Goal: Task Accomplishment & Management: Use online tool/utility

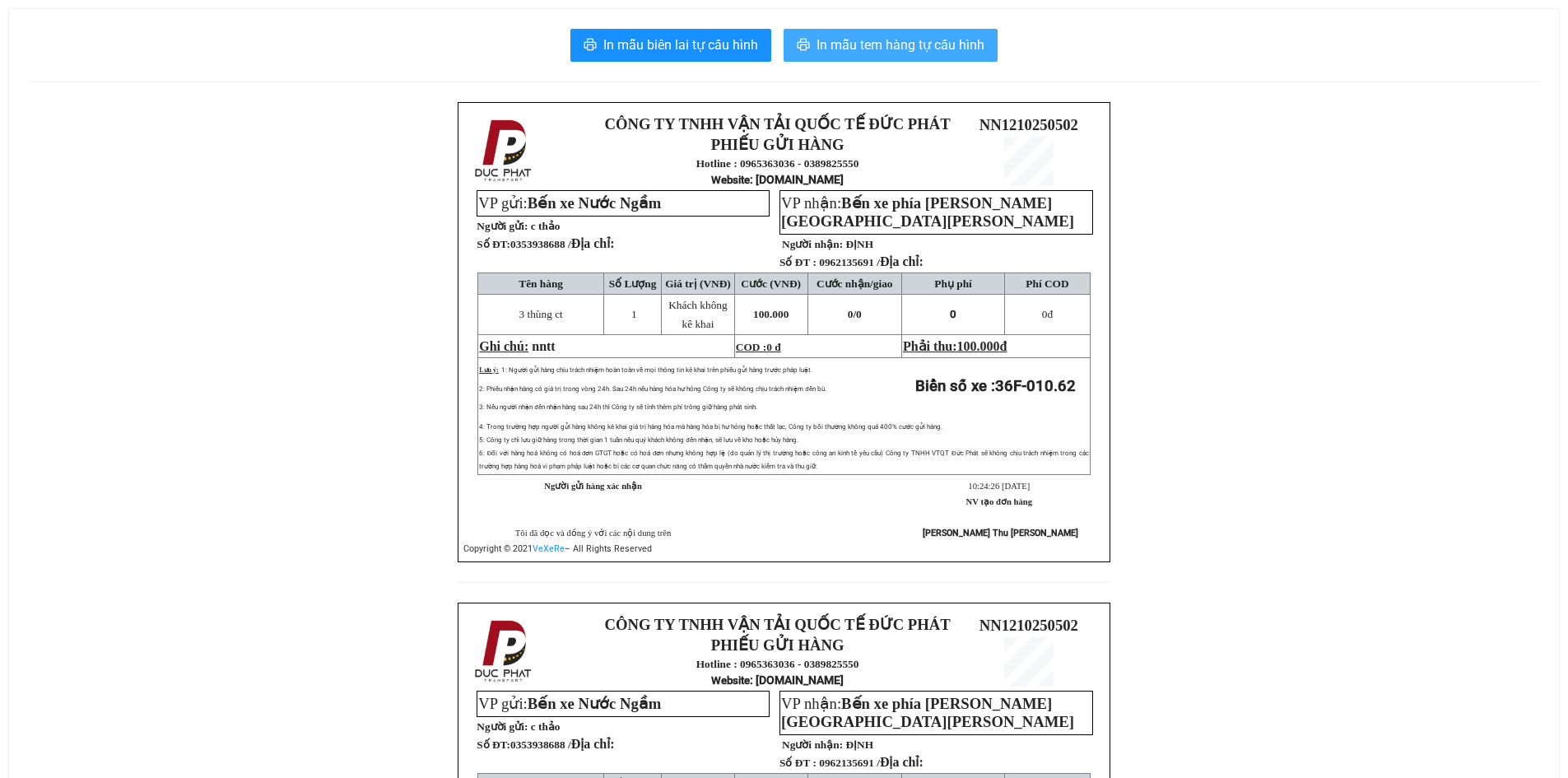
click at [920, 45] on span "In mẫu tem hàng tự cấu hình" at bounding box center [901, 45] width 168 height 21
click at [872, 50] on span "In mẫu tem hàng tự cấu hình" at bounding box center [901, 45] width 168 height 21
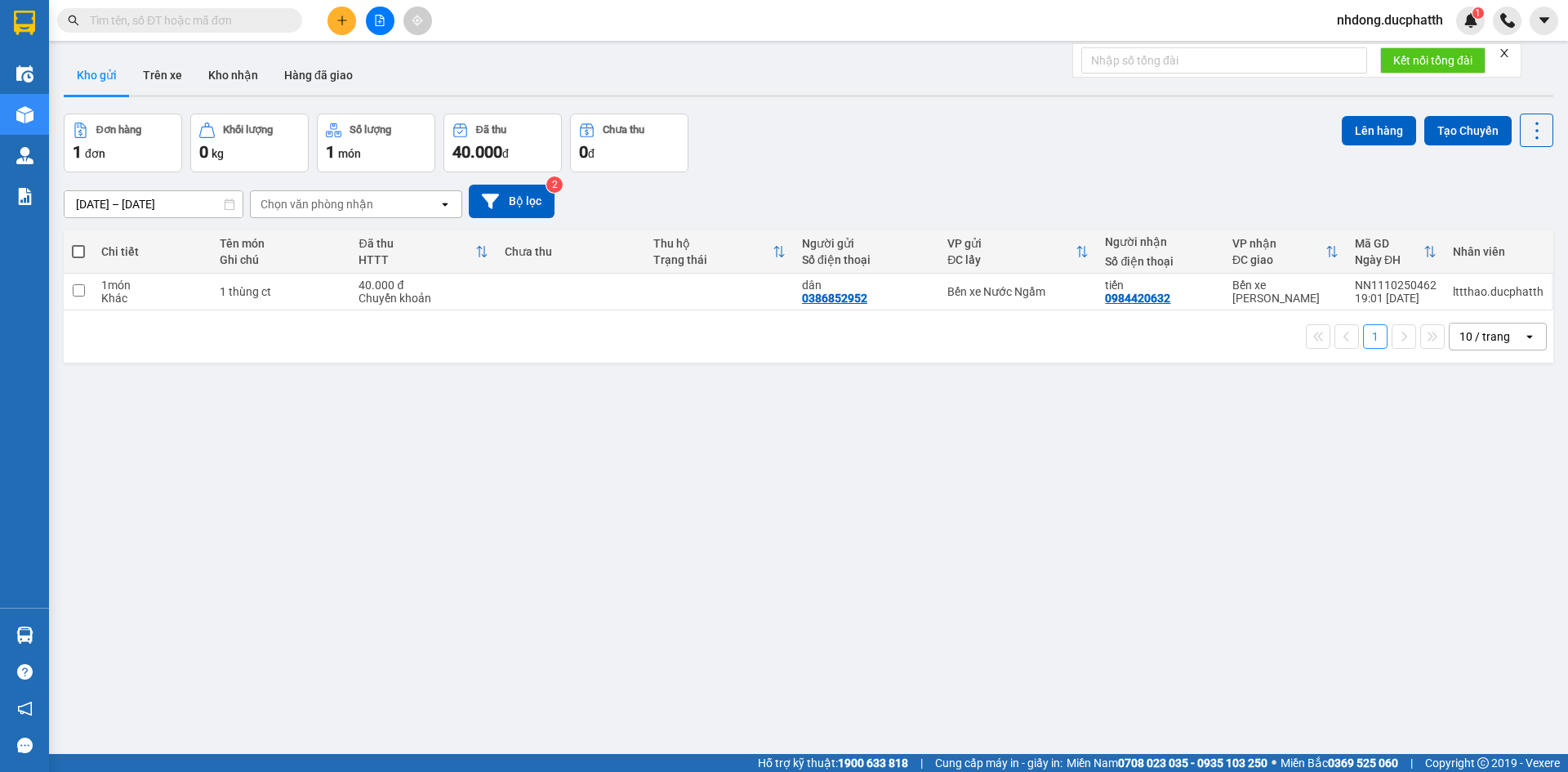
click at [1382, 25] on span "nhdong.ducphatth" at bounding box center [1391, 20] width 132 height 20
click at [1387, 51] on span "Đăng xuất" at bounding box center [1397, 50] width 100 height 18
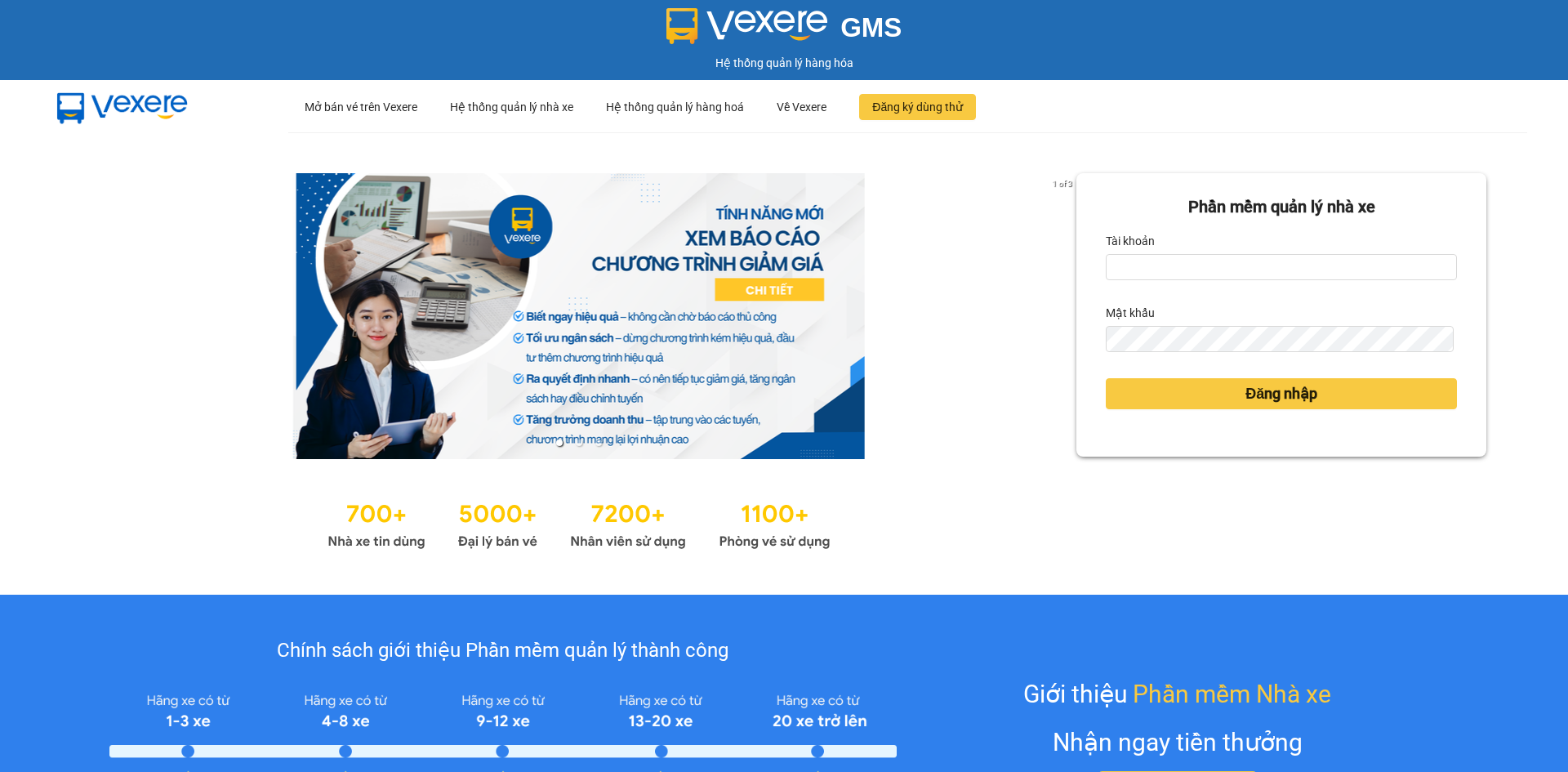
click at [1244, 282] on form "Phần mềm quản lý nhà xe Tài khoản Mật khẩu Đăng nhập" at bounding box center [1282, 315] width 351 height 241
click at [1229, 268] on input "Tài khoản" at bounding box center [1282, 267] width 351 height 26
type input "lttthao.ducphatth"
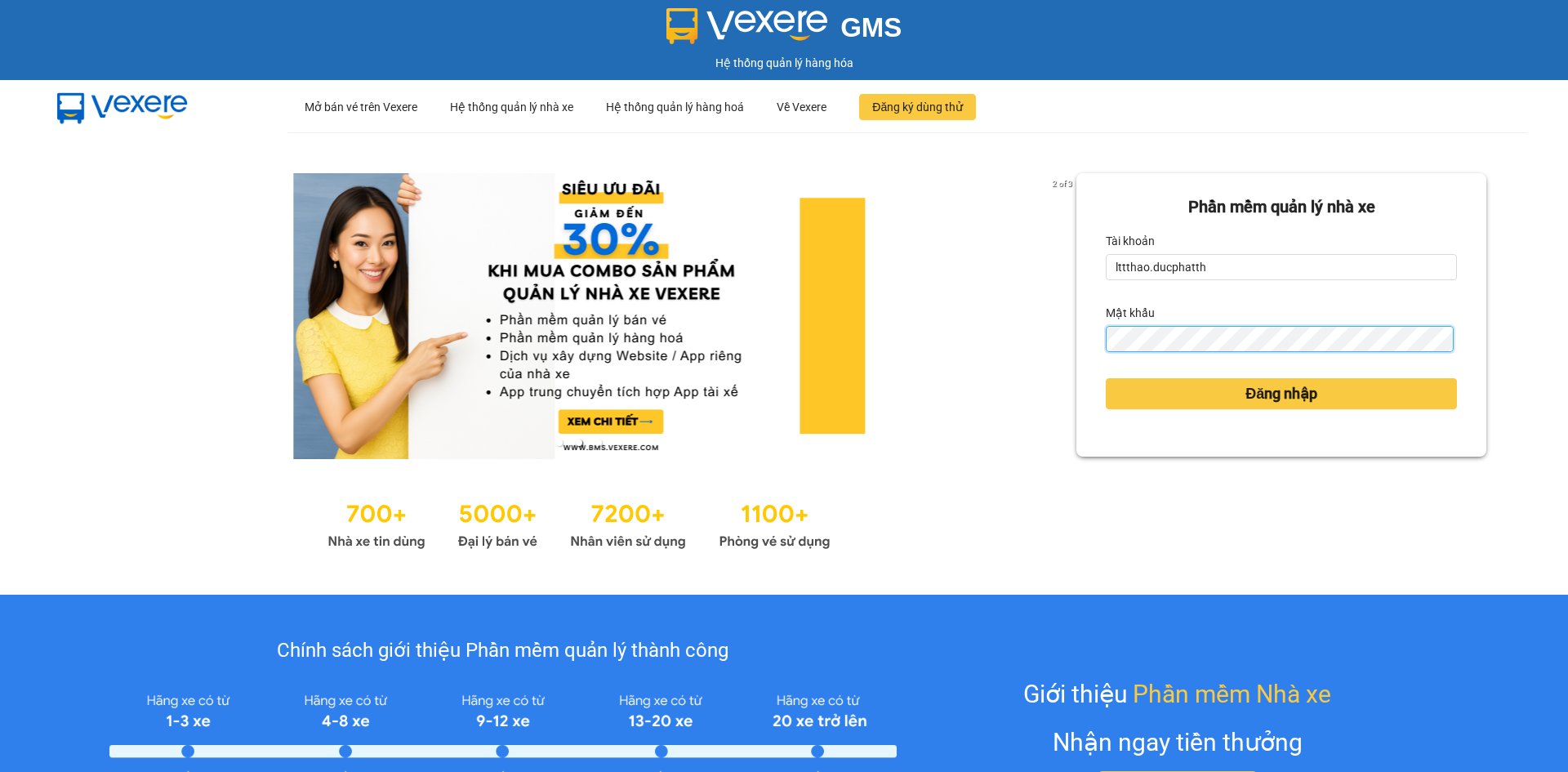
click at [1106, 379] on button "Đăng nhập" at bounding box center [1282, 394] width 351 height 31
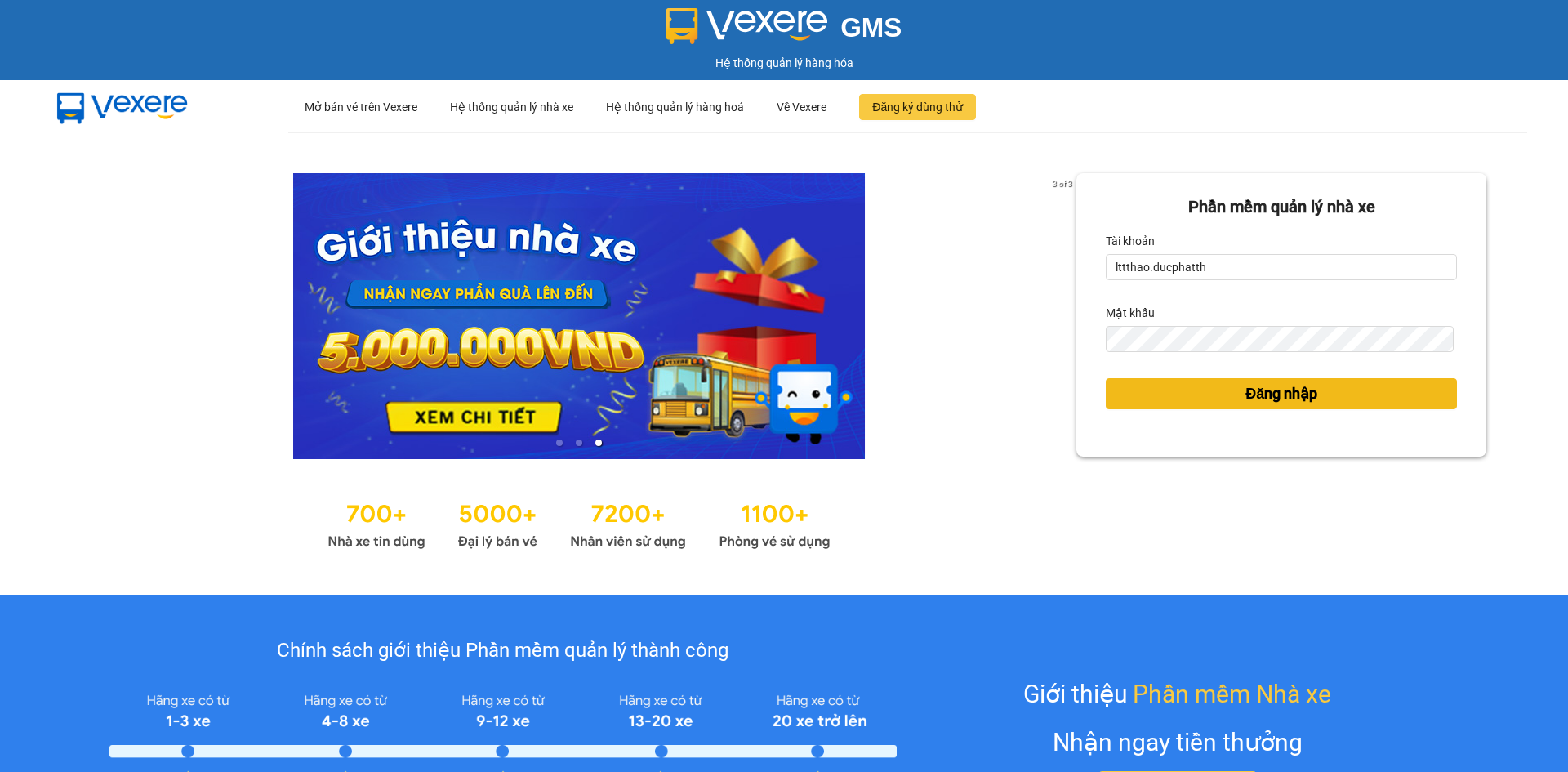
click at [1208, 394] on div "Phần mềm quản lý nhà xe Tài khoản lttthao.ducphatth Mật khẩu Đăng nhập" at bounding box center [1281, 363] width 410 height 380
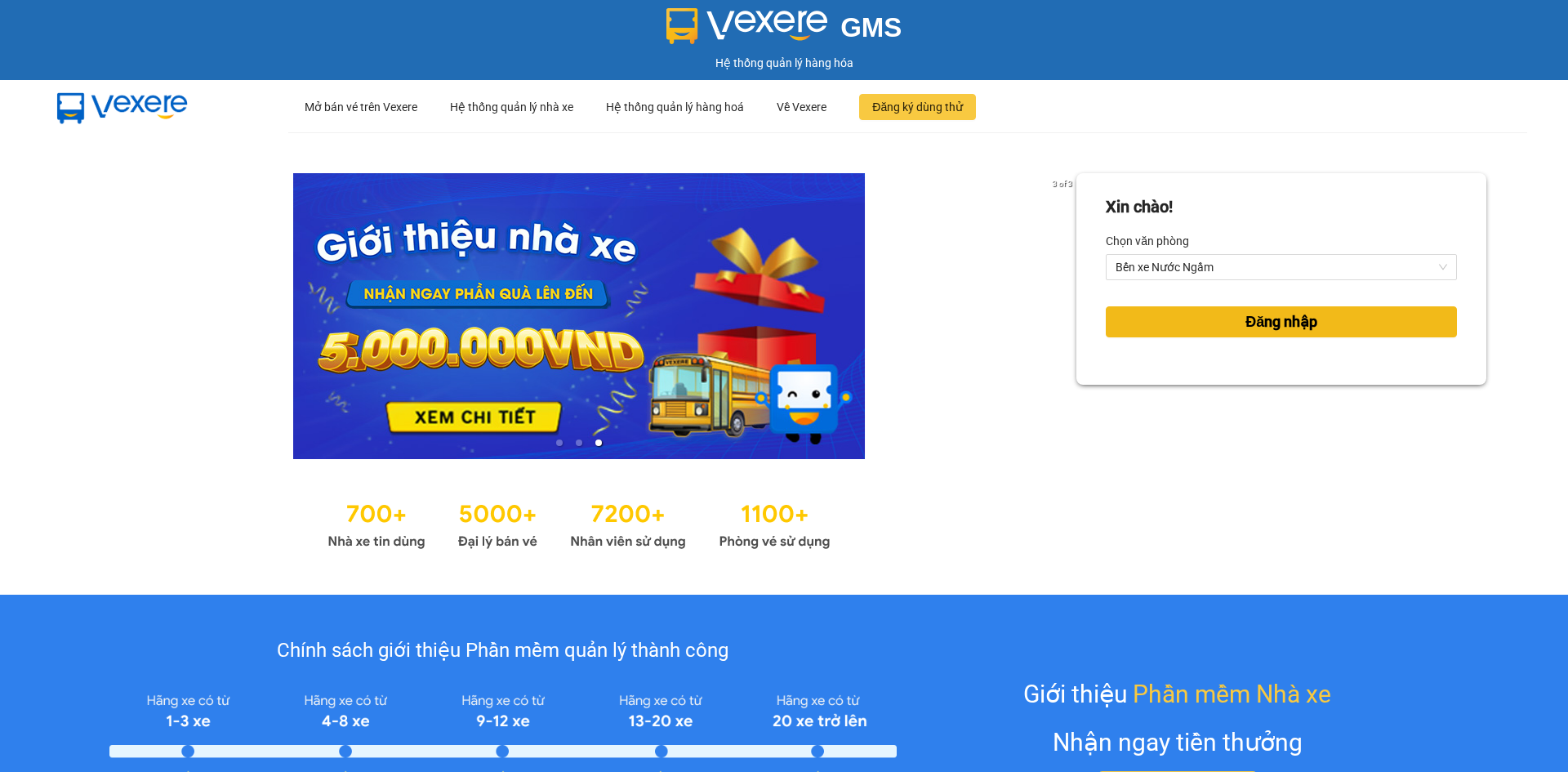
click at [1188, 318] on button "Đăng nhập" at bounding box center [1282, 322] width 351 height 31
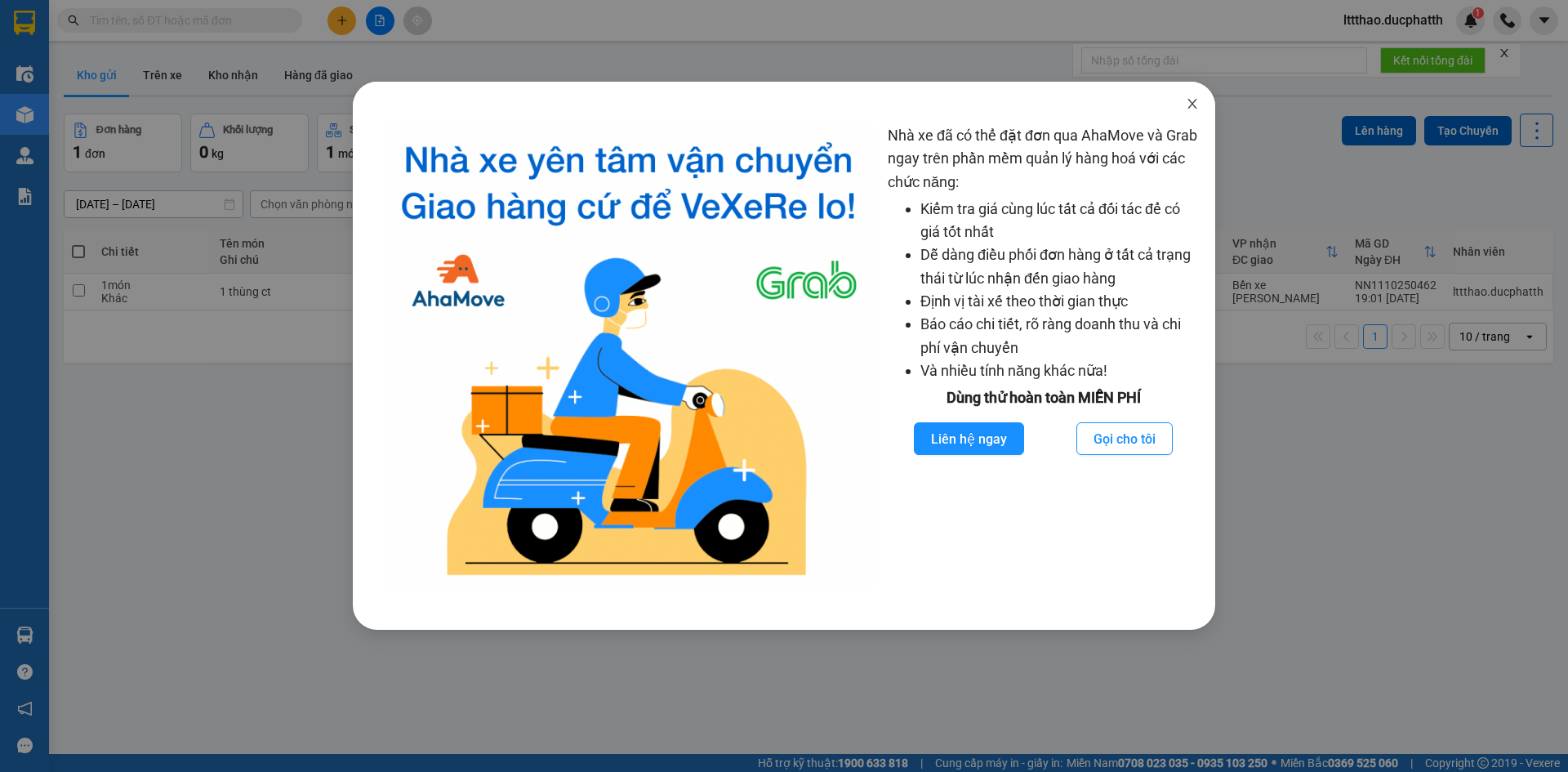
click at [1188, 107] on icon "close" at bounding box center [1192, 104] width 13 height 13
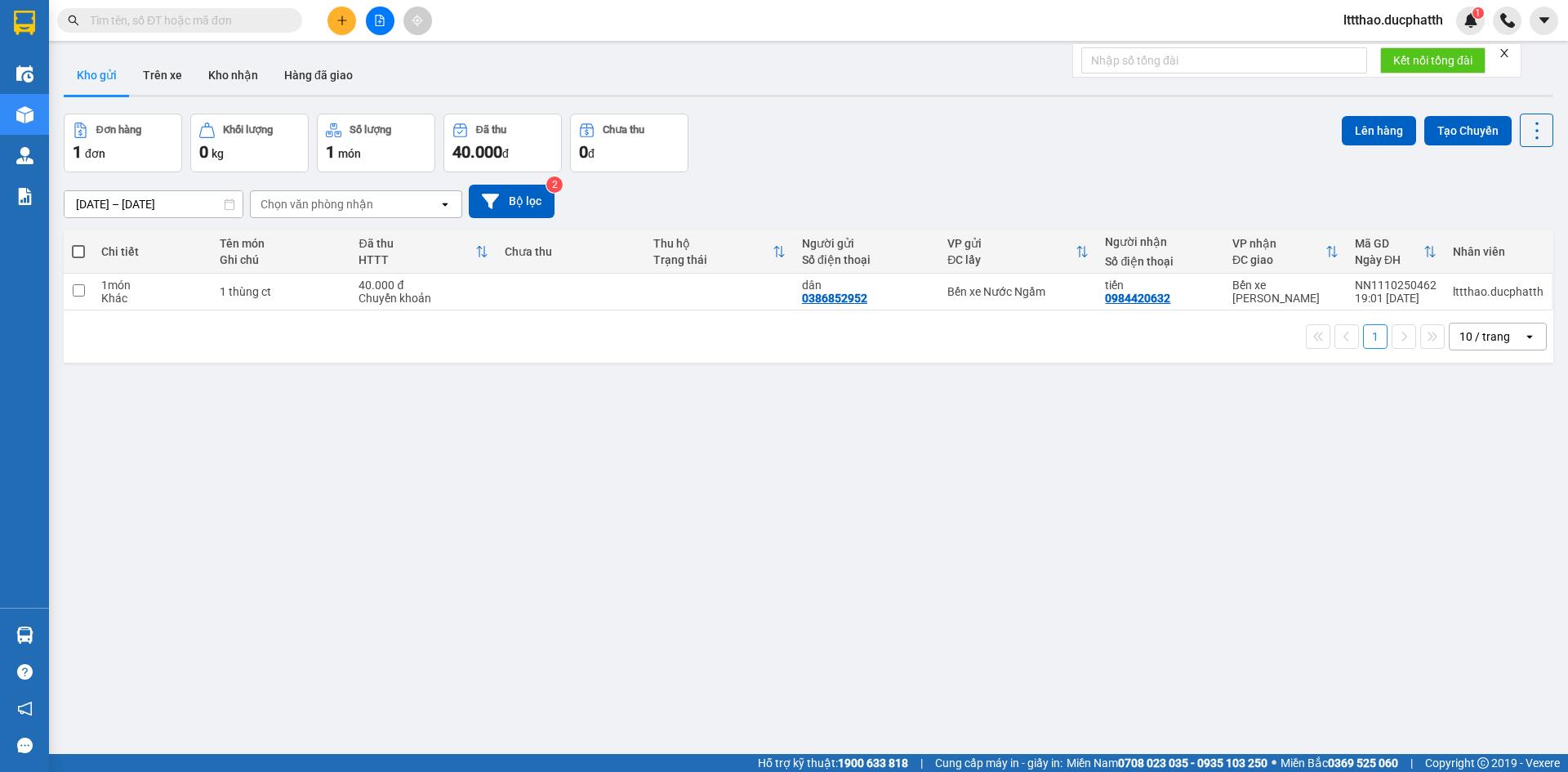
click at [231, 25] on input "text" at bounding box center [186, 20] width 193 height 18
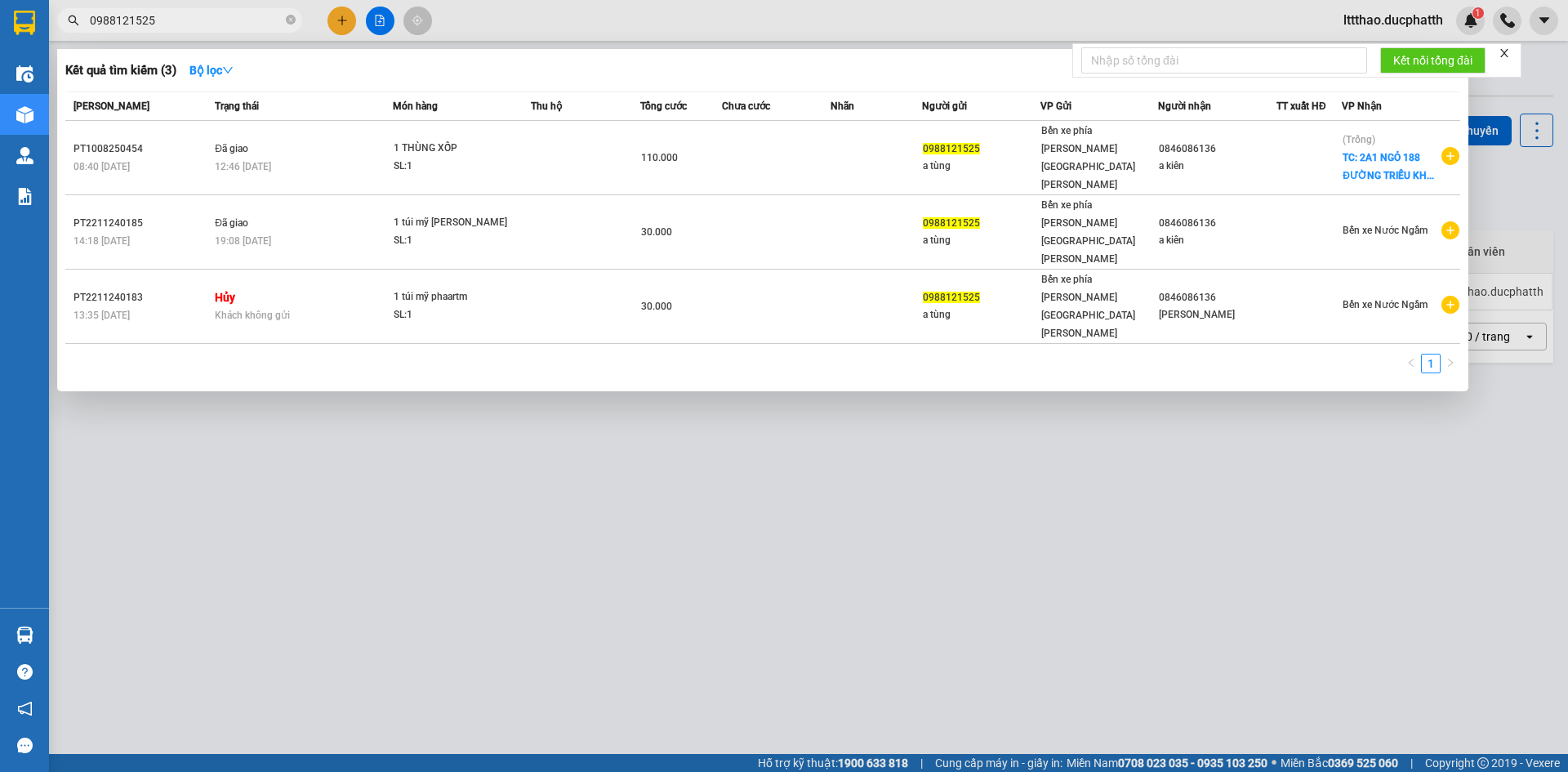
drag, startPoint x: 171, startPoint y: 14, endPoint x: 62, endPoint y: 16, distance: 109.0
click at [62, 16] on span "0988121525" at bounding box center [179, 20] width 245 height 25
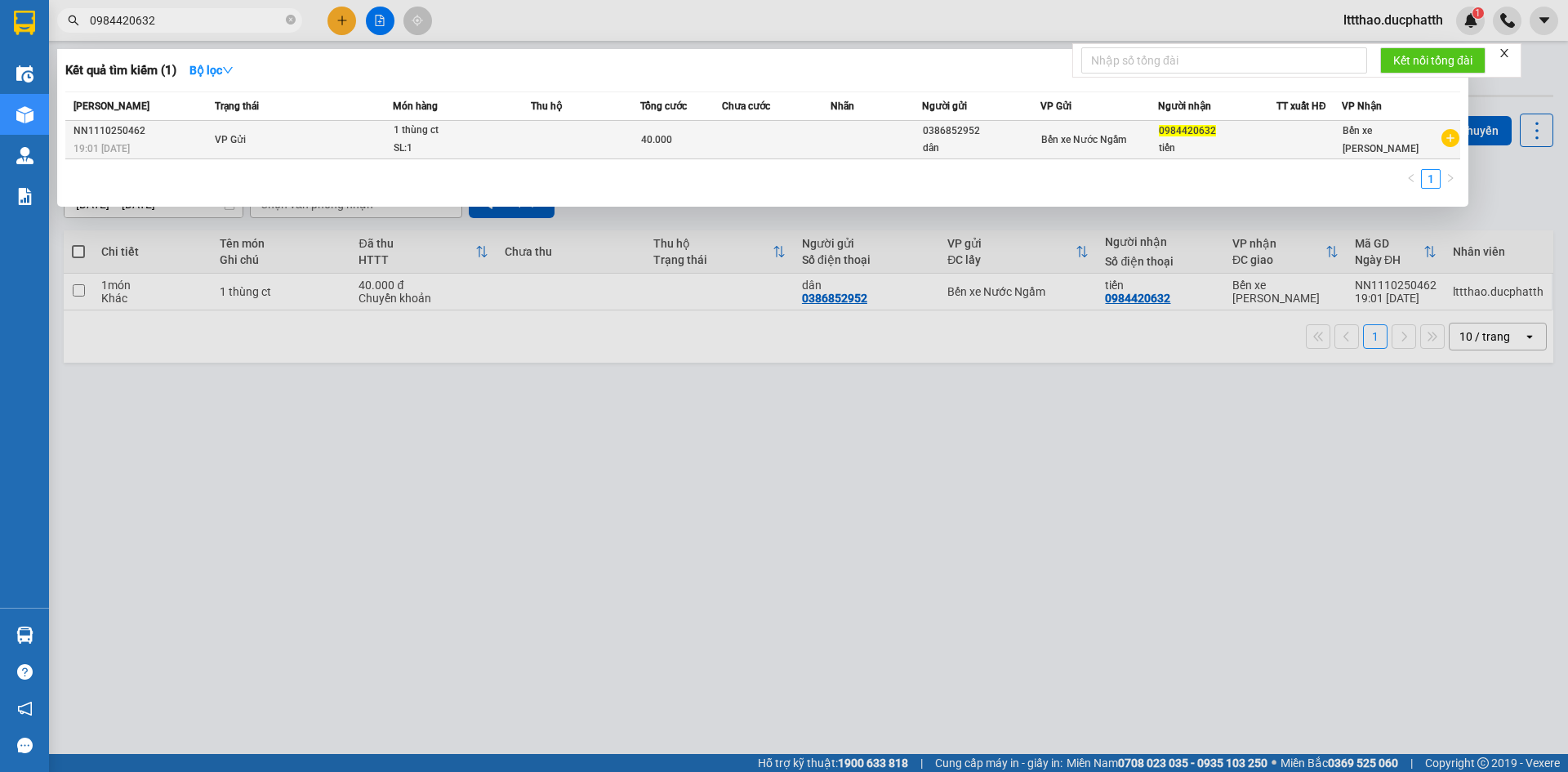
type input "0984420632"
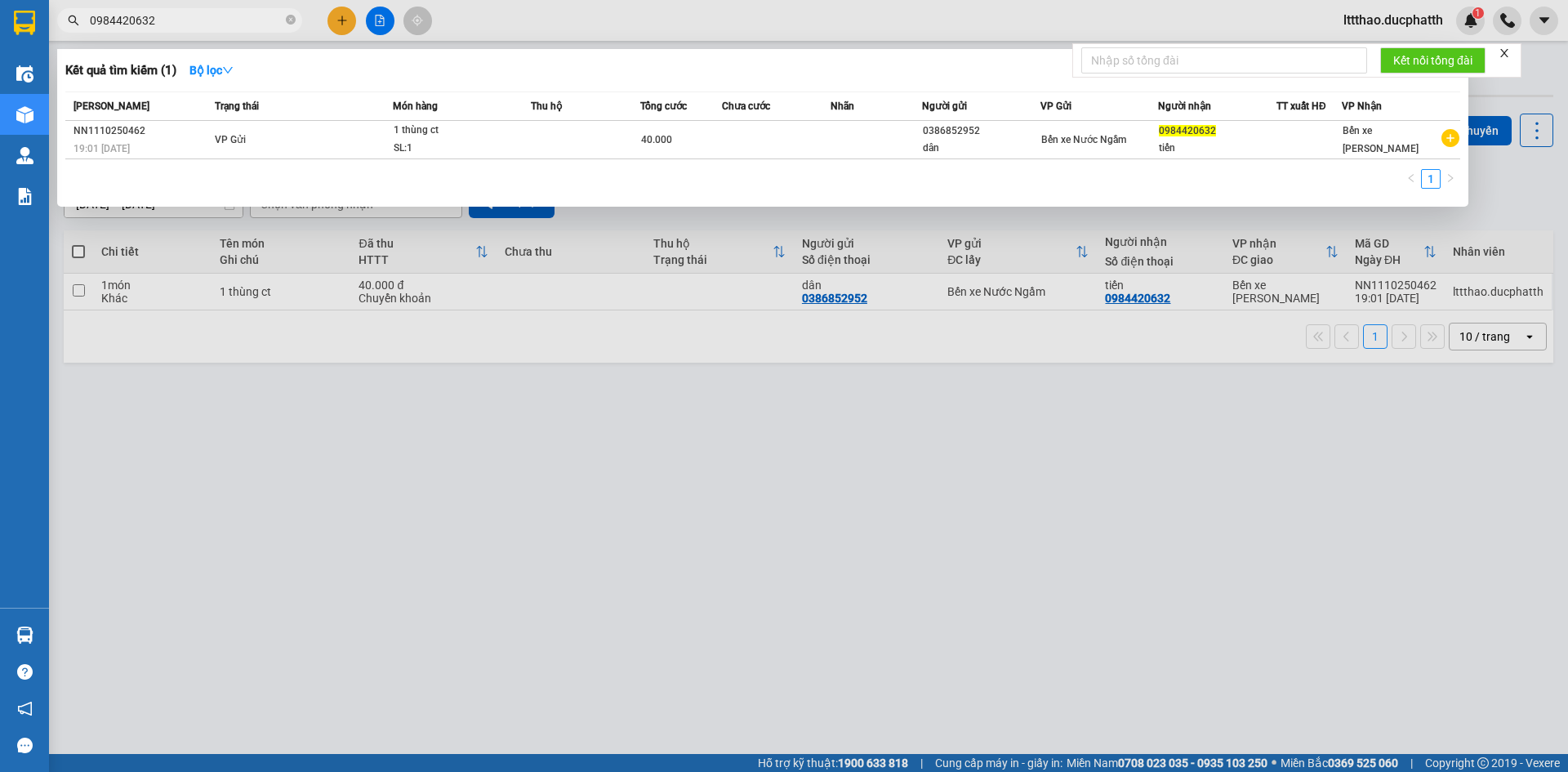
click at [334, 135] on td "VP Gửi" at bounding box center [301, 139] width 183 height 38
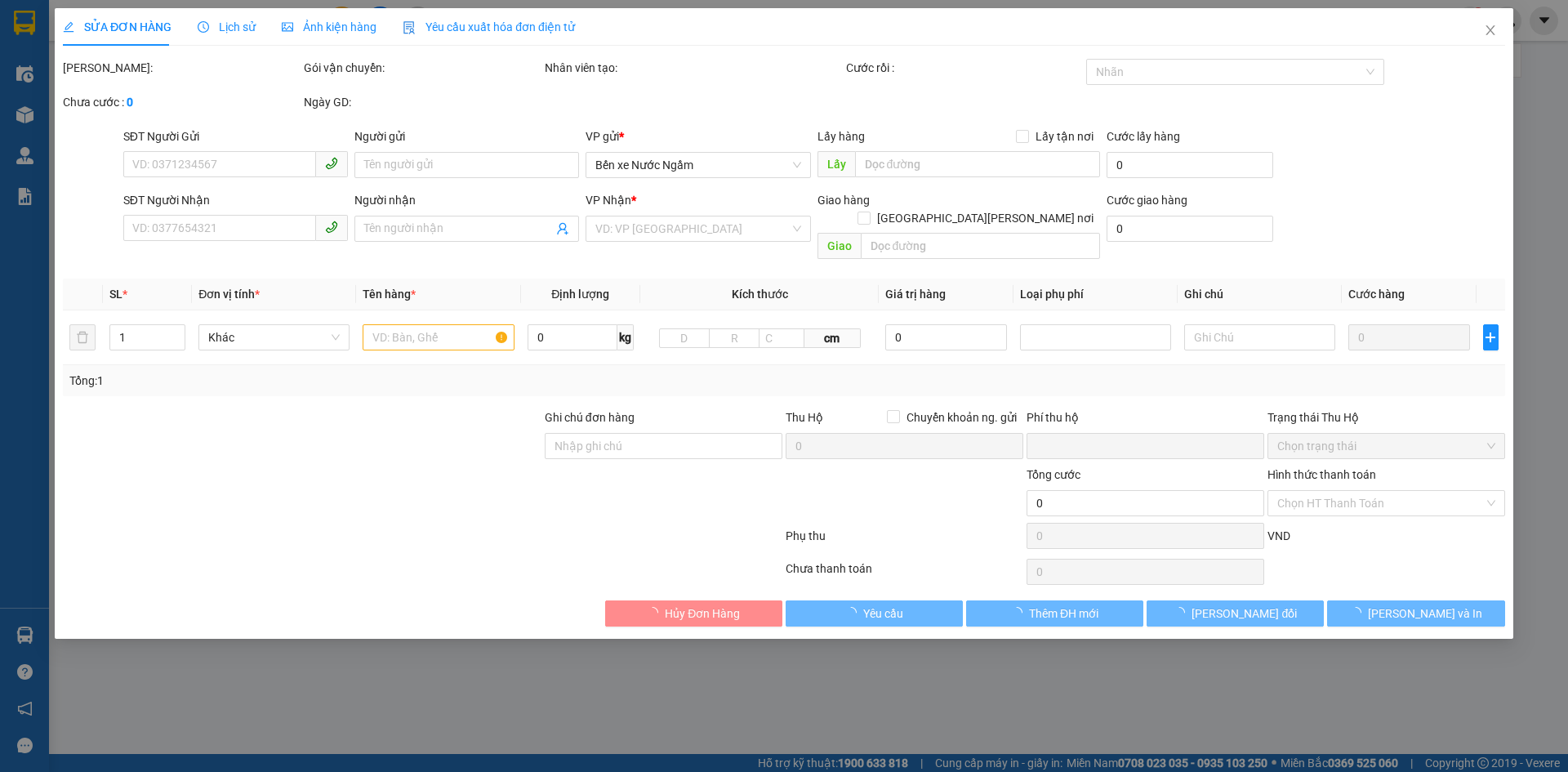
type input "0386852952"
type input "dân"
type input "0984420632"
type input "tiến"
type input "shb cty 19h01 11/10 pham van dan"
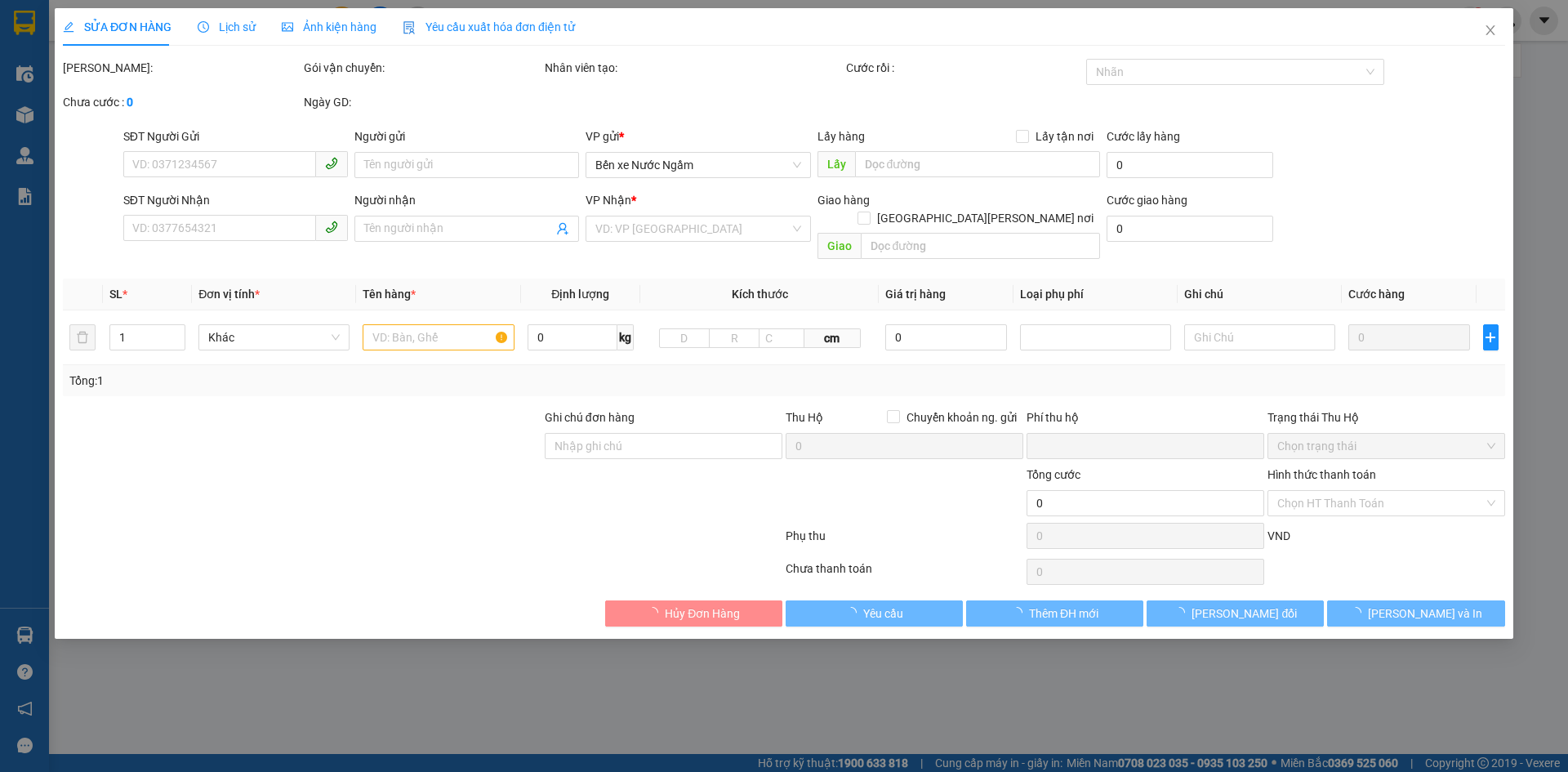
type input "0"
type input "40.000"
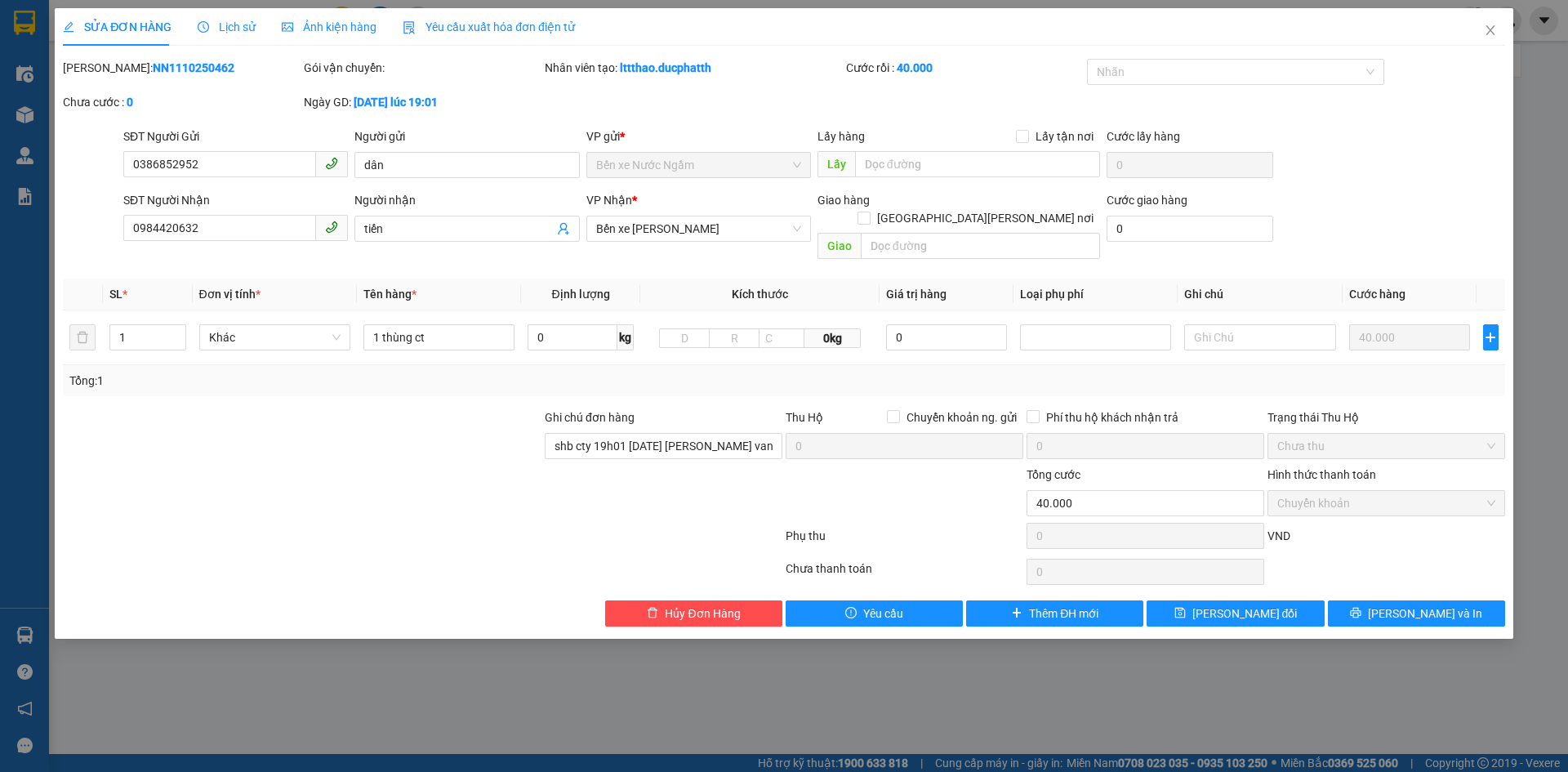
click at [246, 34] on div "Lịch sử" at bounding box center [227, 26] width 58 height 18
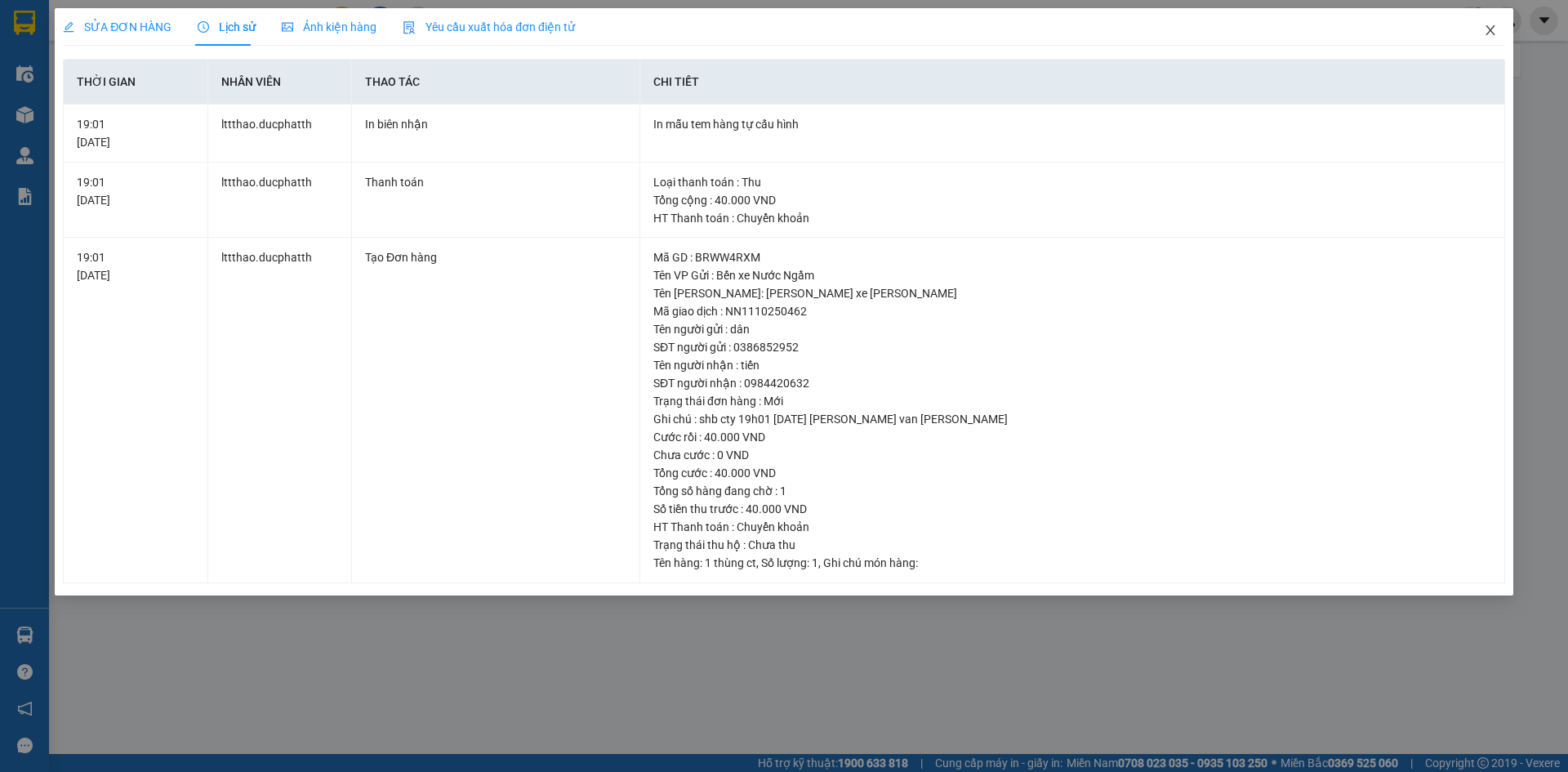
click at [1495, 32] on icon "close" at bounding box center [1490, 30] width 13 height 13
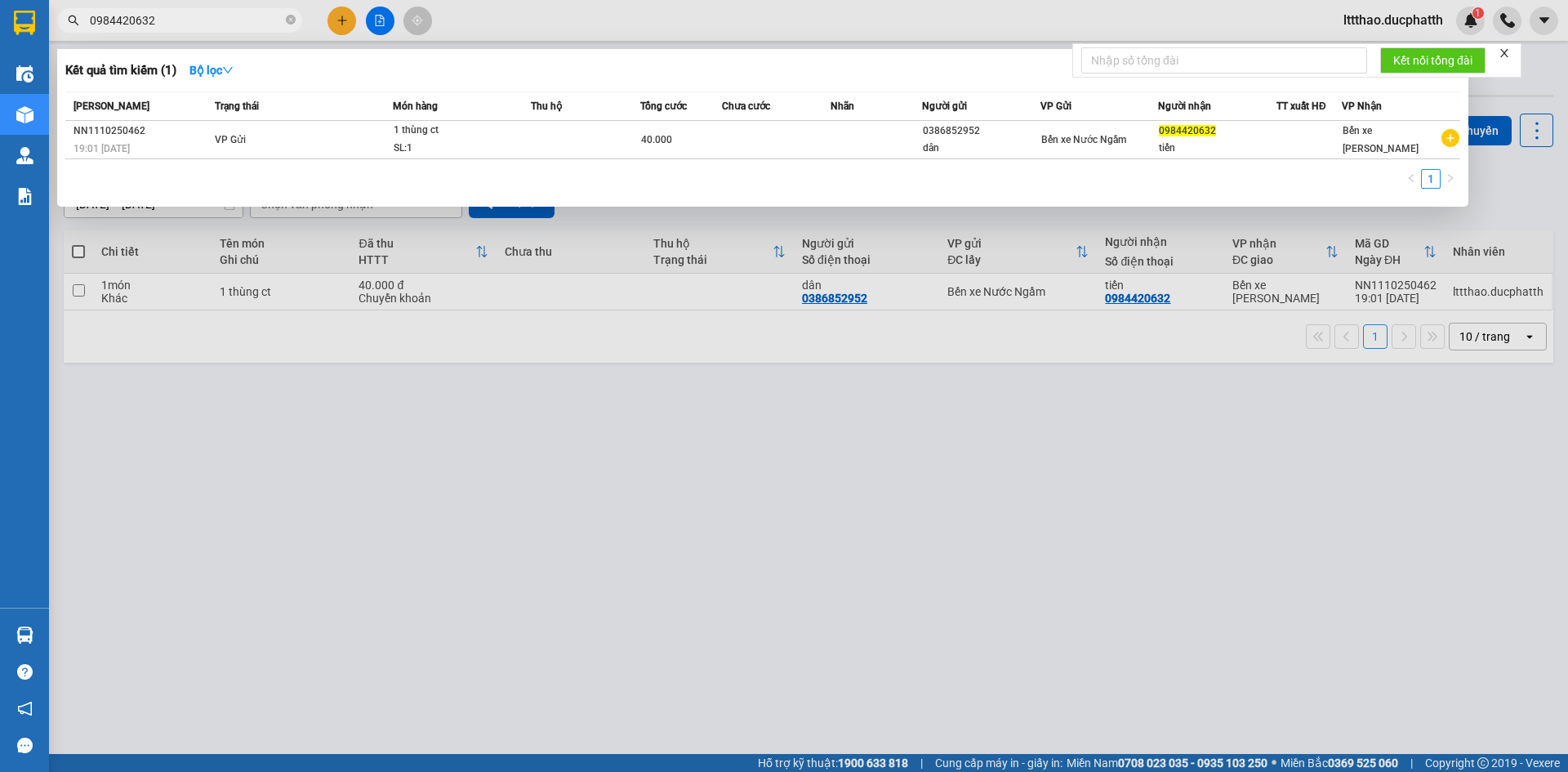
click at [240, 25] on input "0984420632" at bounding box center [186, 20] width 193 height 18
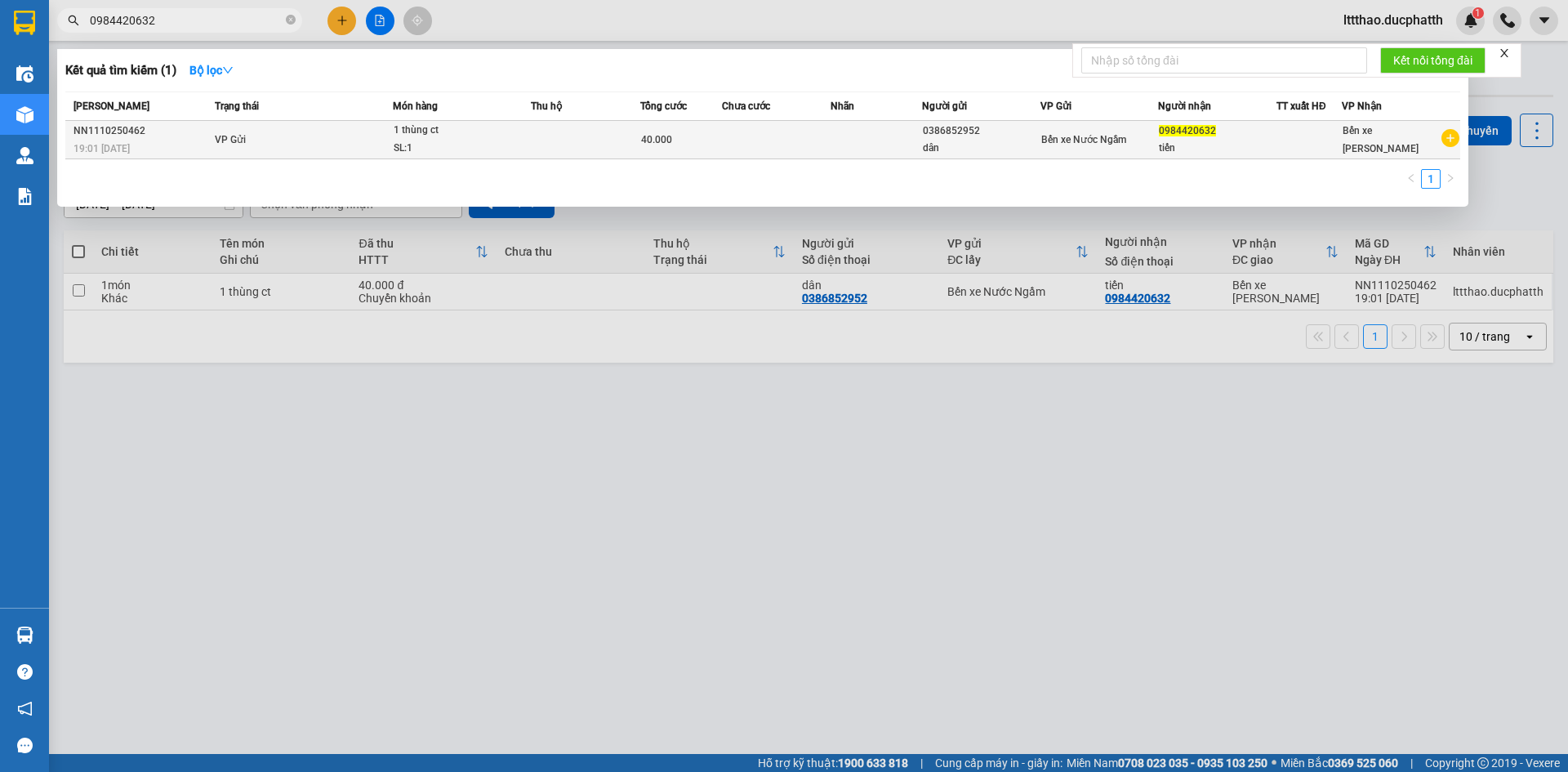
click at [298, 149] on td "VP Gửi" at bounding box center [301, 139] width 183 height 38
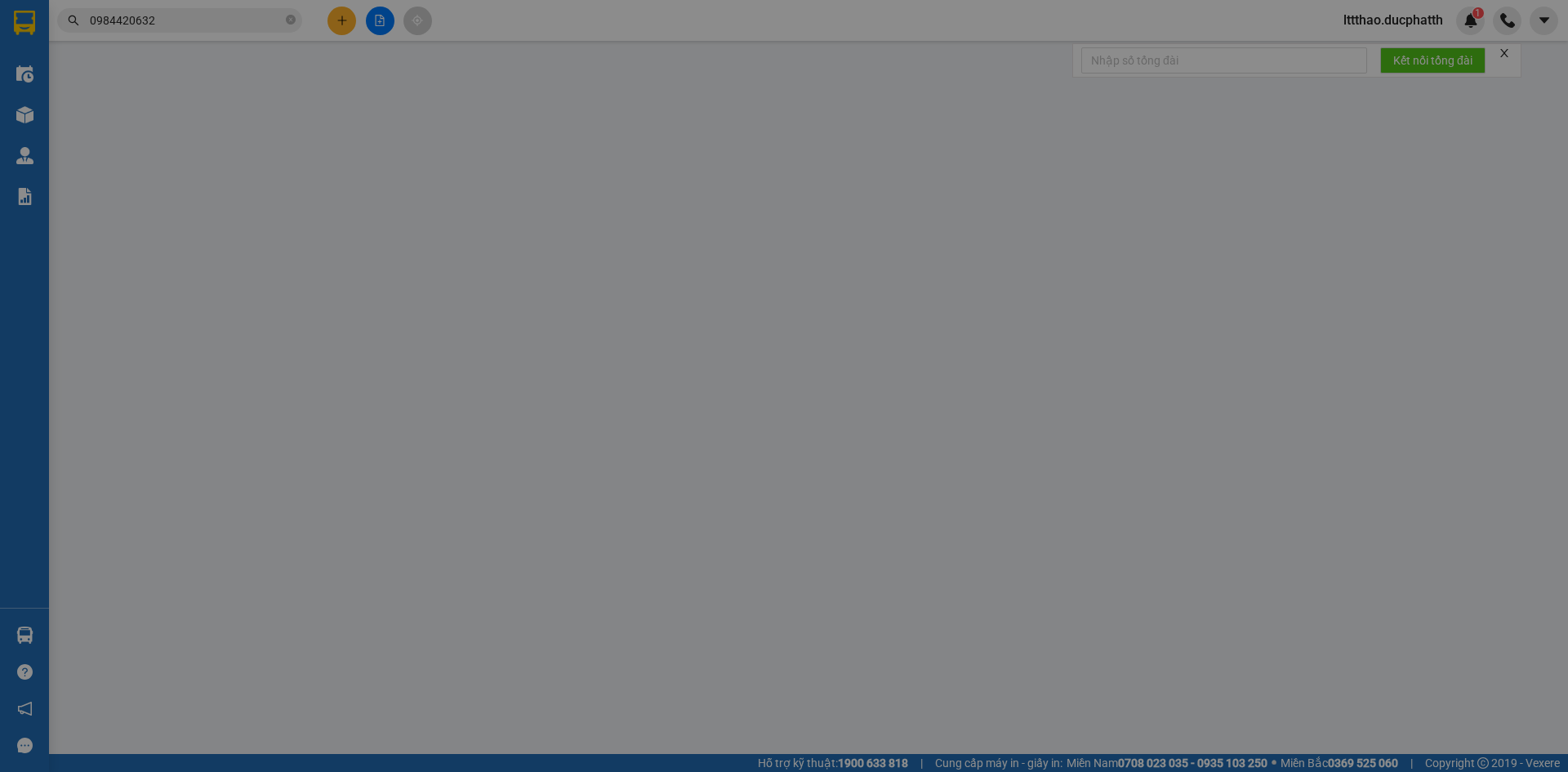
type input "0386852952"
type input "dân"
type input "0984420632"
type input "tiến"
type input "shb cty 19h01 11/10 pham van dan"
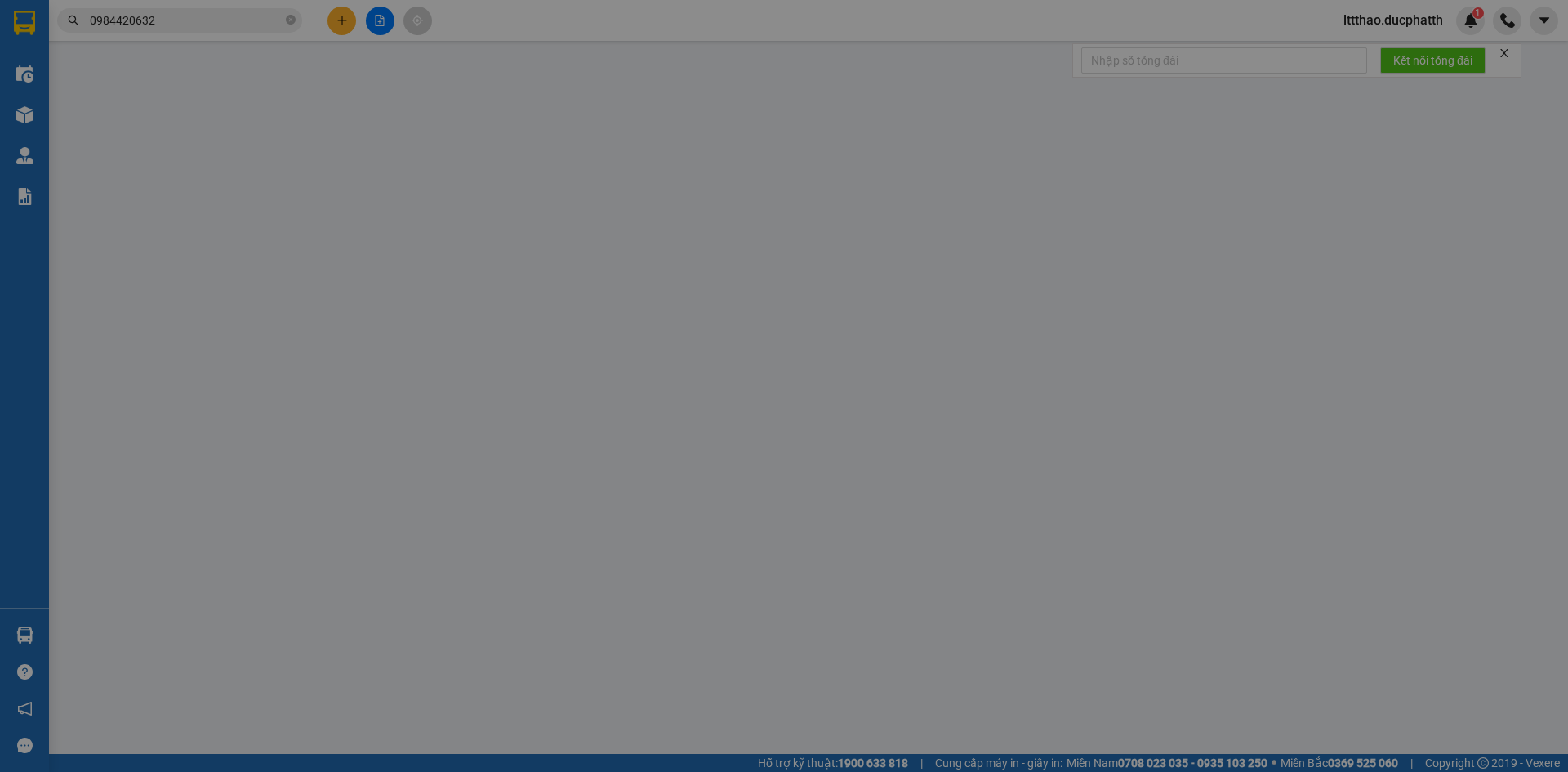
type input "0"
type input "40.000"
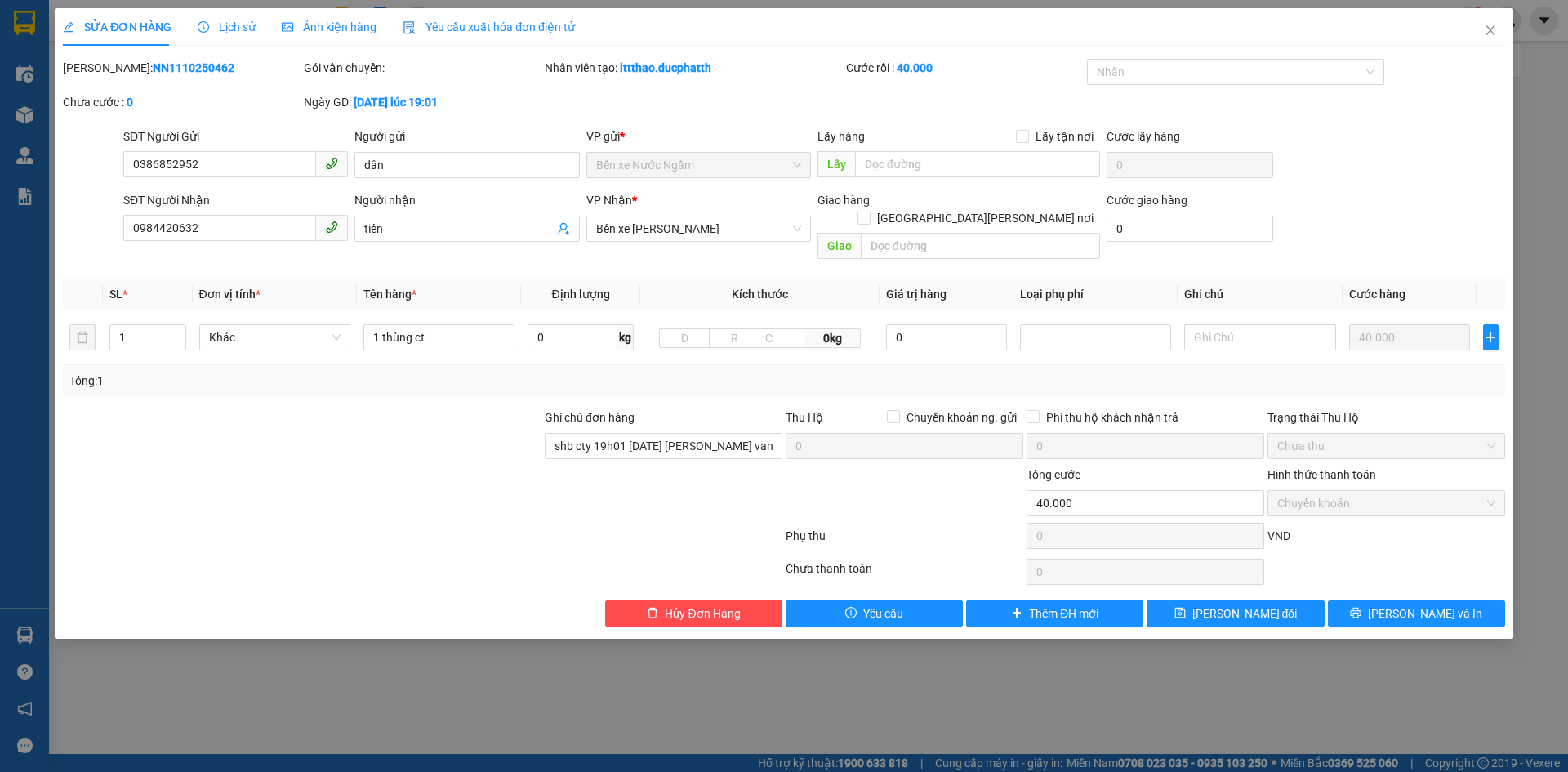
click at [894, 696] on div "SỬA ĐƠN HÀNG Lịch sử Ảnh kiện hàng Yêu cầu xuất hóa đơn điện tử Total Paid Fee …" at bounding box center [784, 386] width 1568 height 772
click at [1484, 33] on icon "close" at bounding box center [1490, 30] width 13 height 13
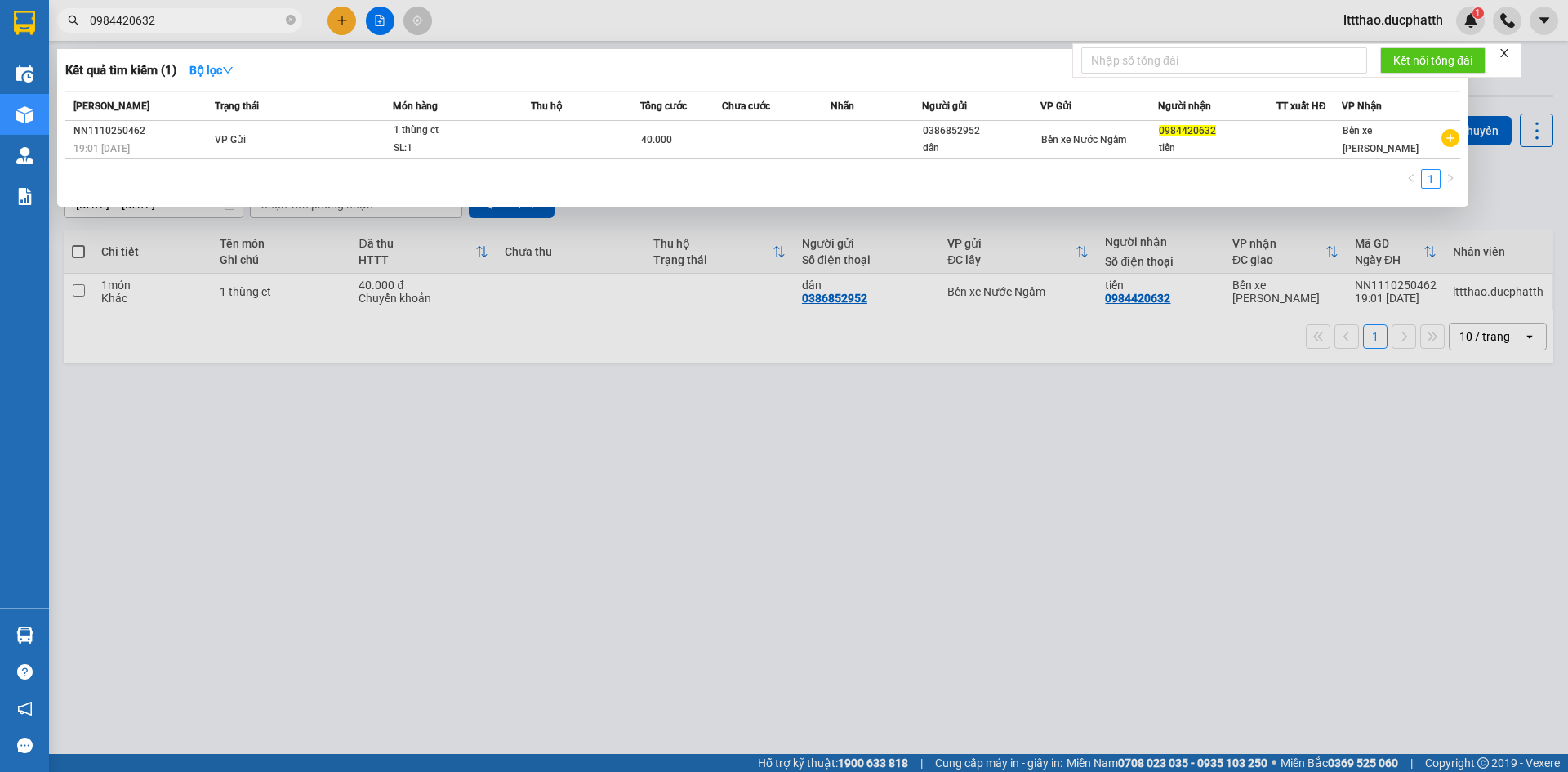
click at [242, 22] on input "0984420632" at bounding box center [186, 20] width 193 height 18
click at [379, 32] on div at bounding box center [784, 386] width 1568 height 772
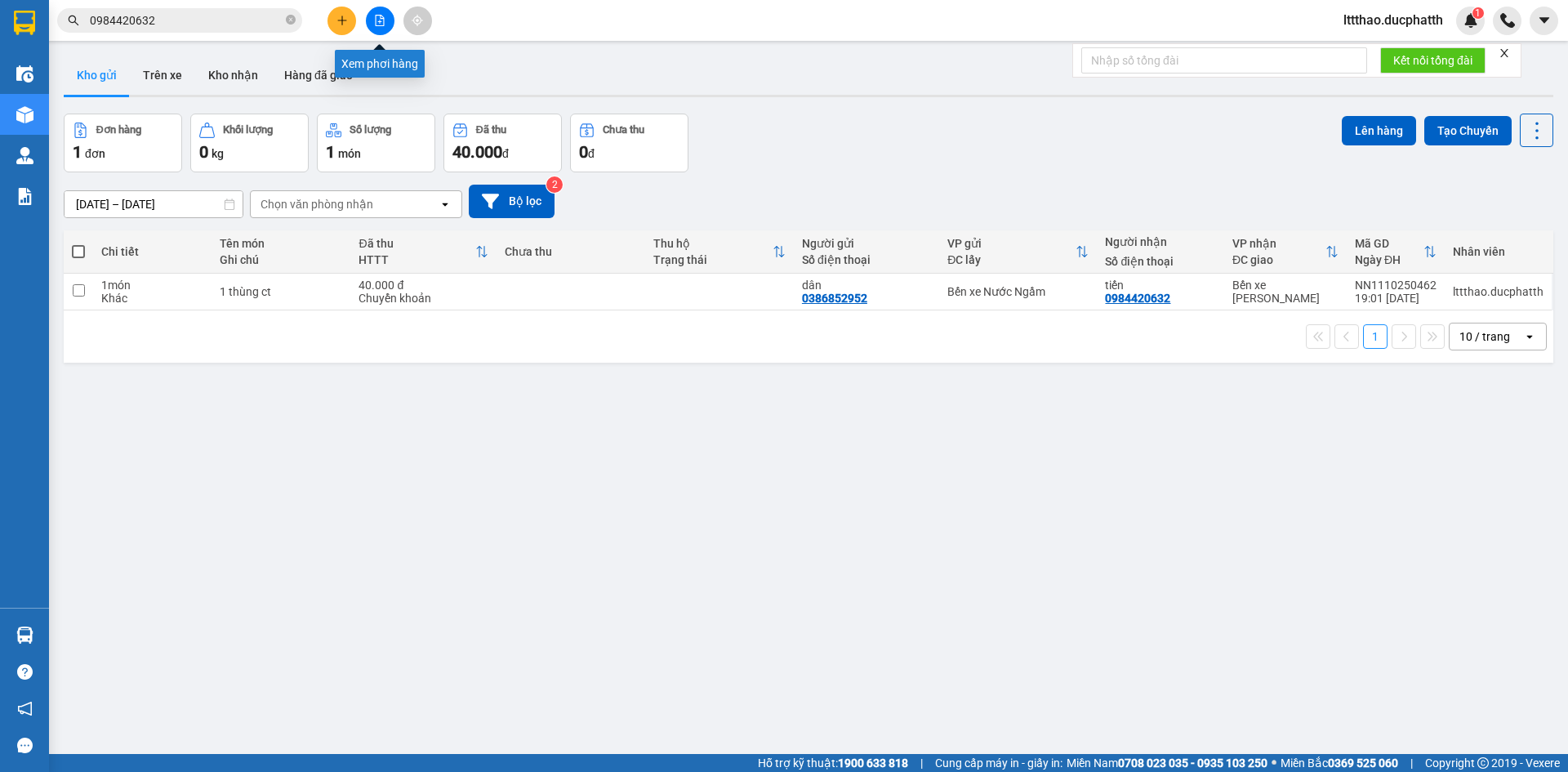
click at [379, 29] on button at bounding box center [380, 21] width 29 height 29
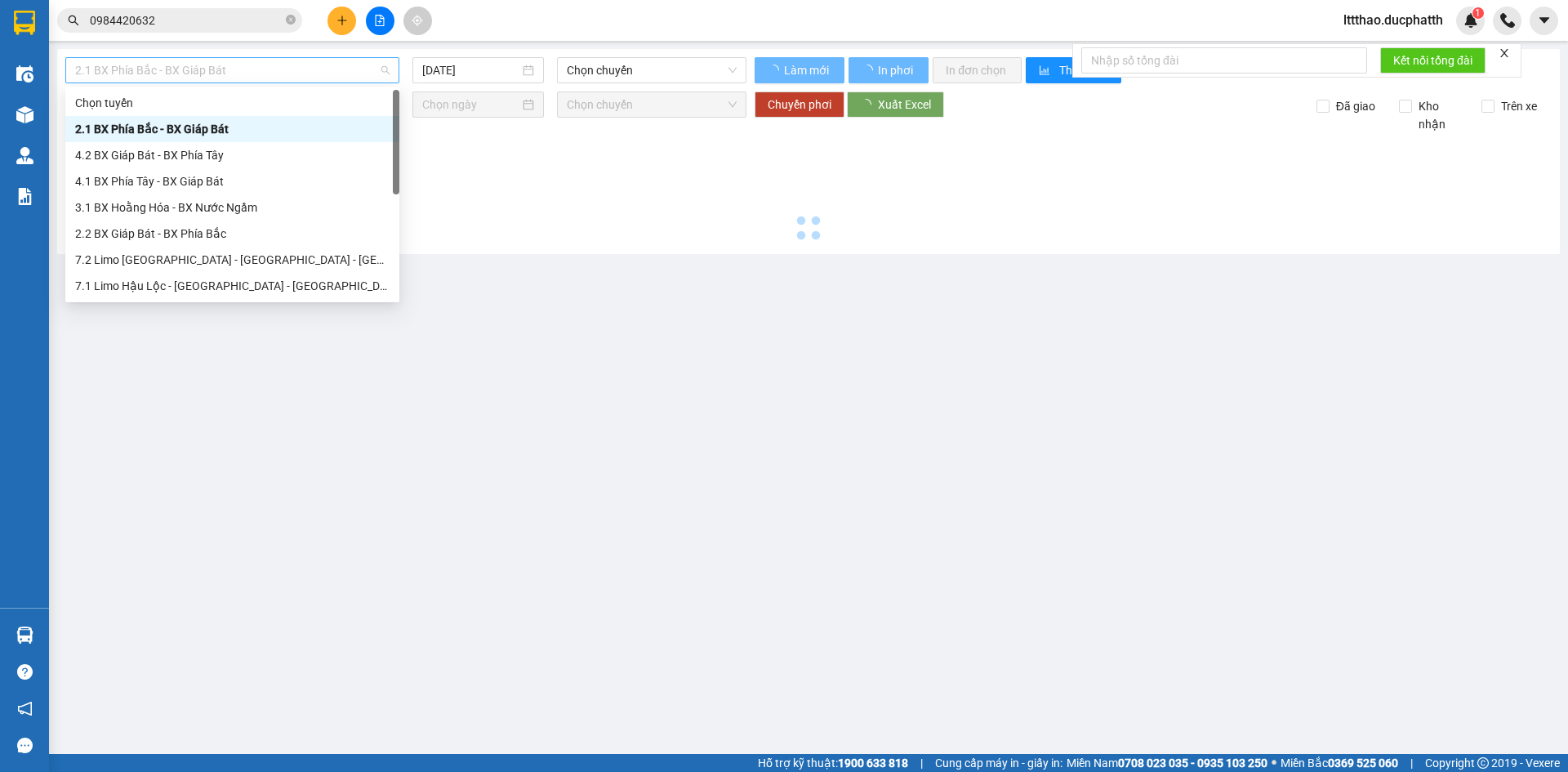
click at [259, 61] on span "2.1 BX Phía Bắc - BX Giáp Bát" at bounding box center [233, 70] width 314 height 25
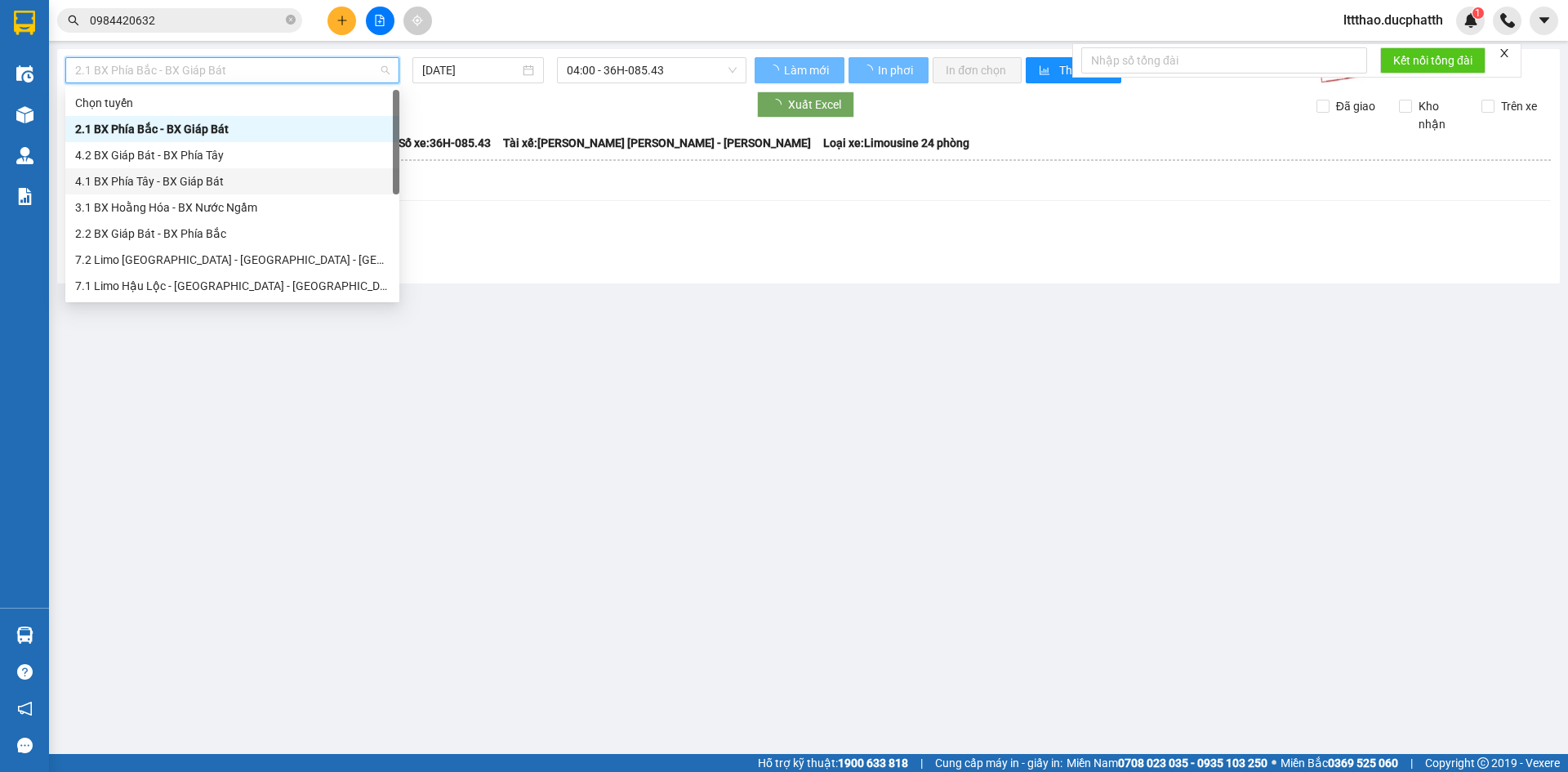
scroll to position [183, 0]
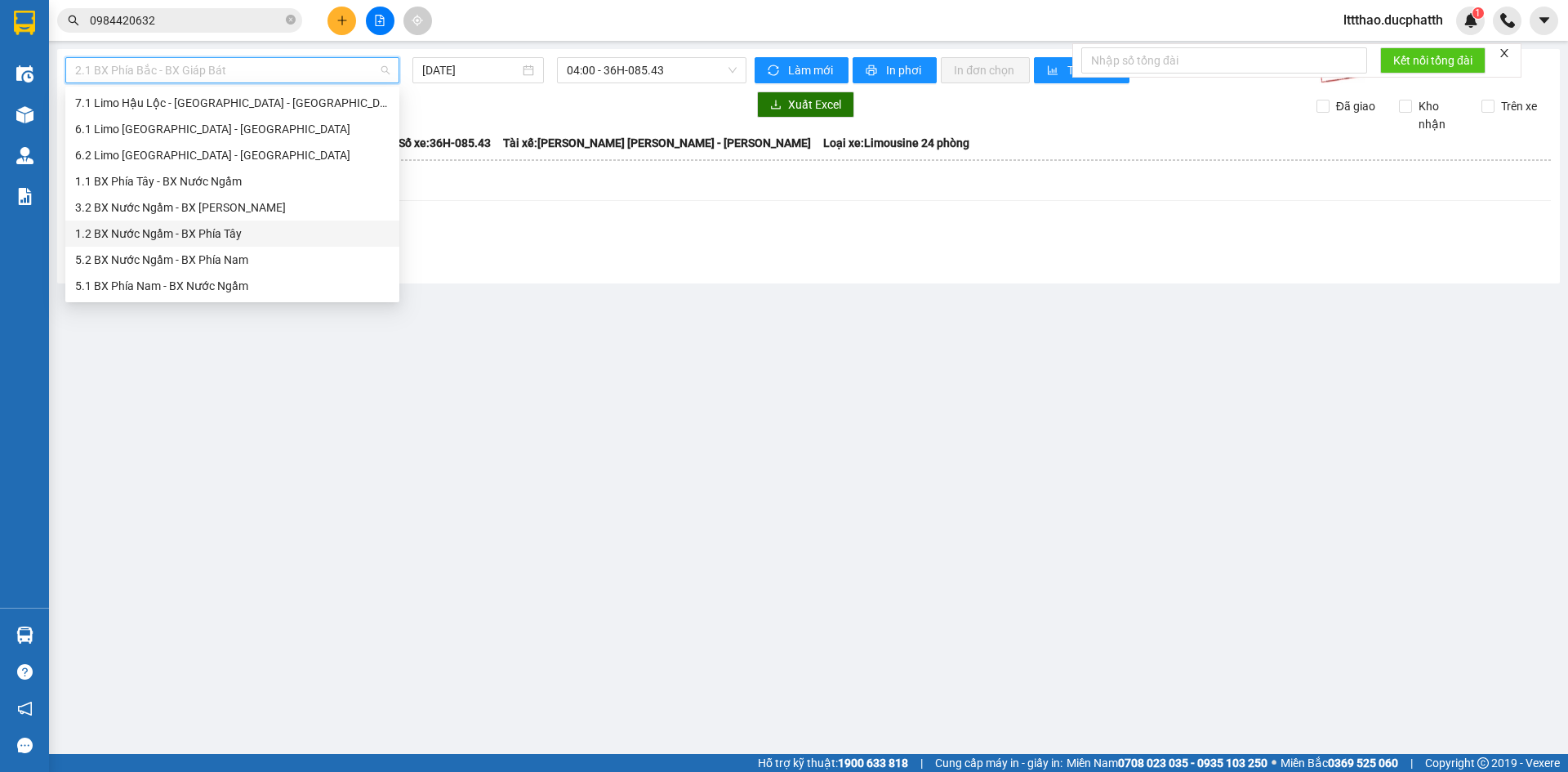
click at [183, 235] on div "1.2 BX Nước Ngầm - BX Phía Tây" at bounding box center [233, 234] width 314 height 18
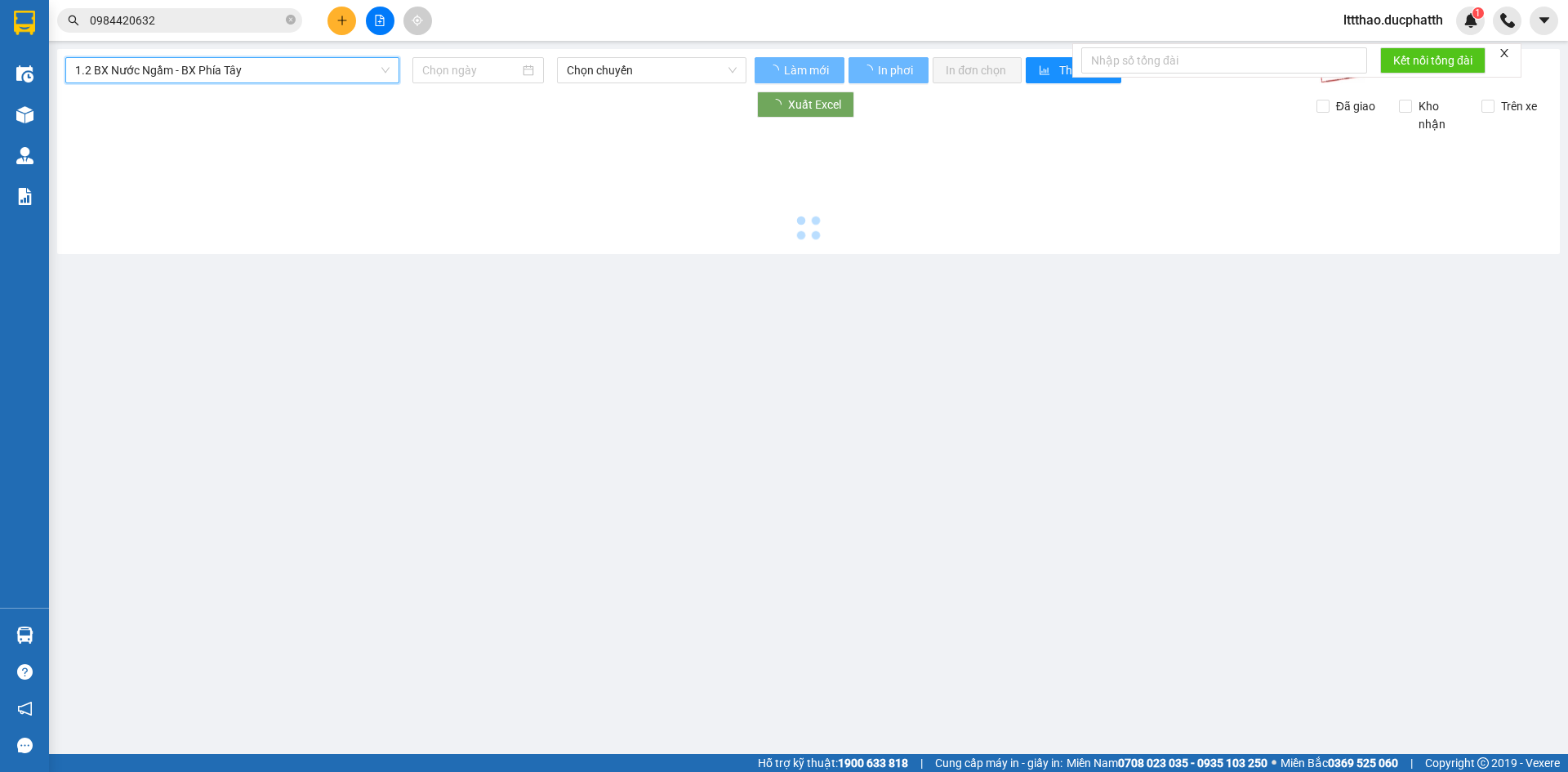
type input "12/10/2025"
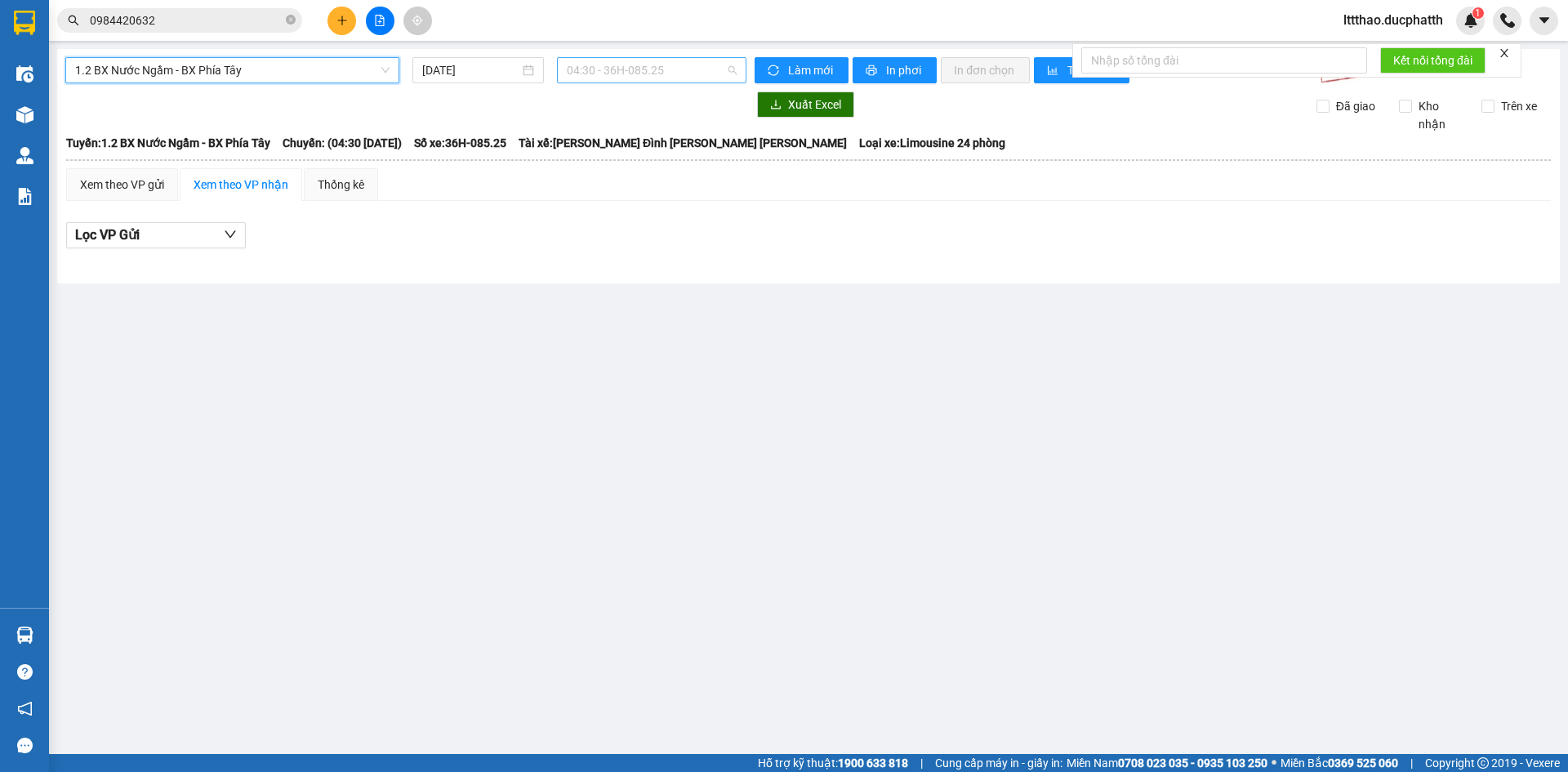
click at [640, 70] on span "04:30 - 36H-085.25" at bounding box center [652, 70] width 170 height 25
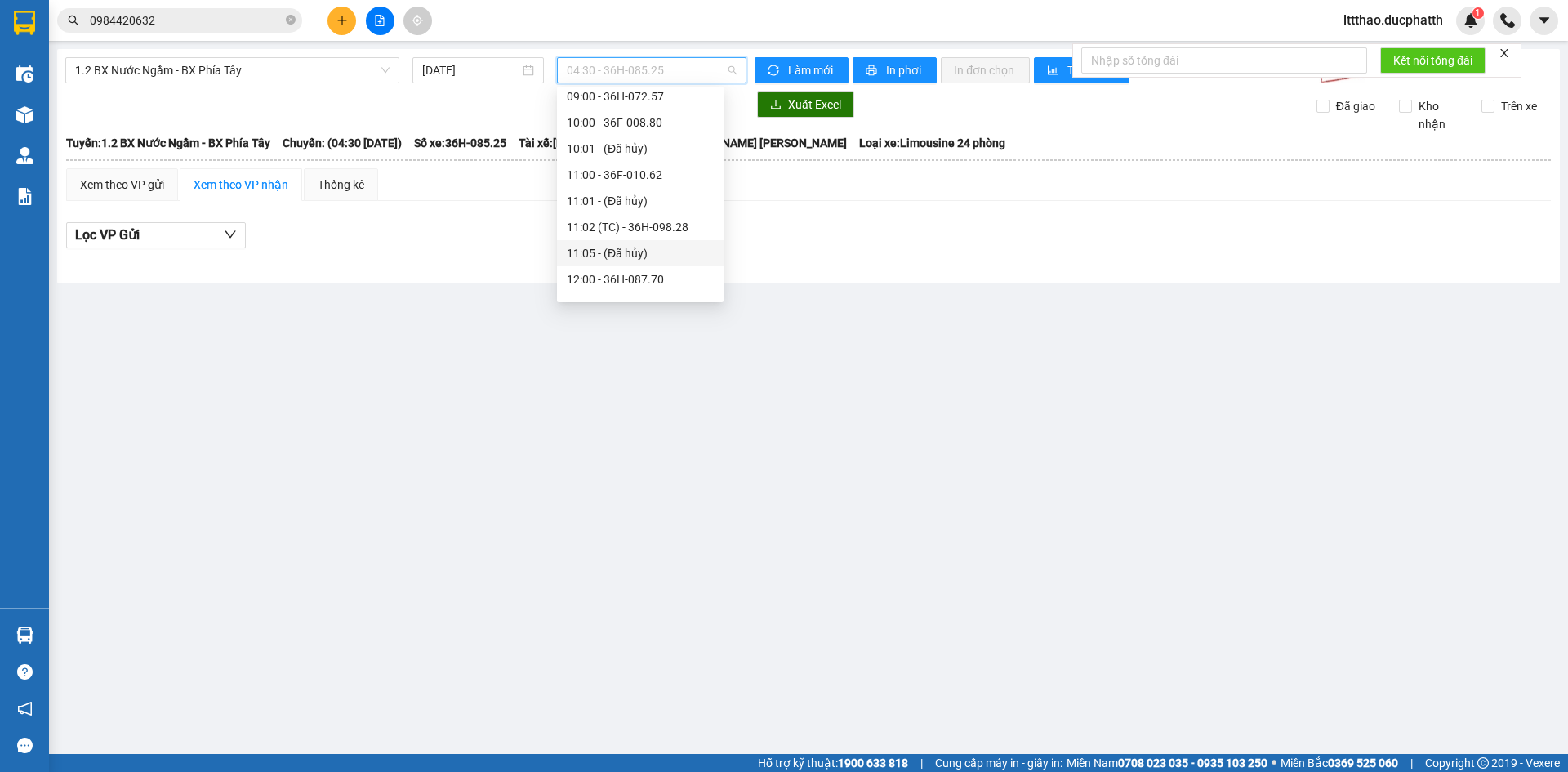
scroll to position [245, 0]
click at [650, 99] on div "11:00 - 36F-010.62" at bounding box center [640, 93] width 147 height 18
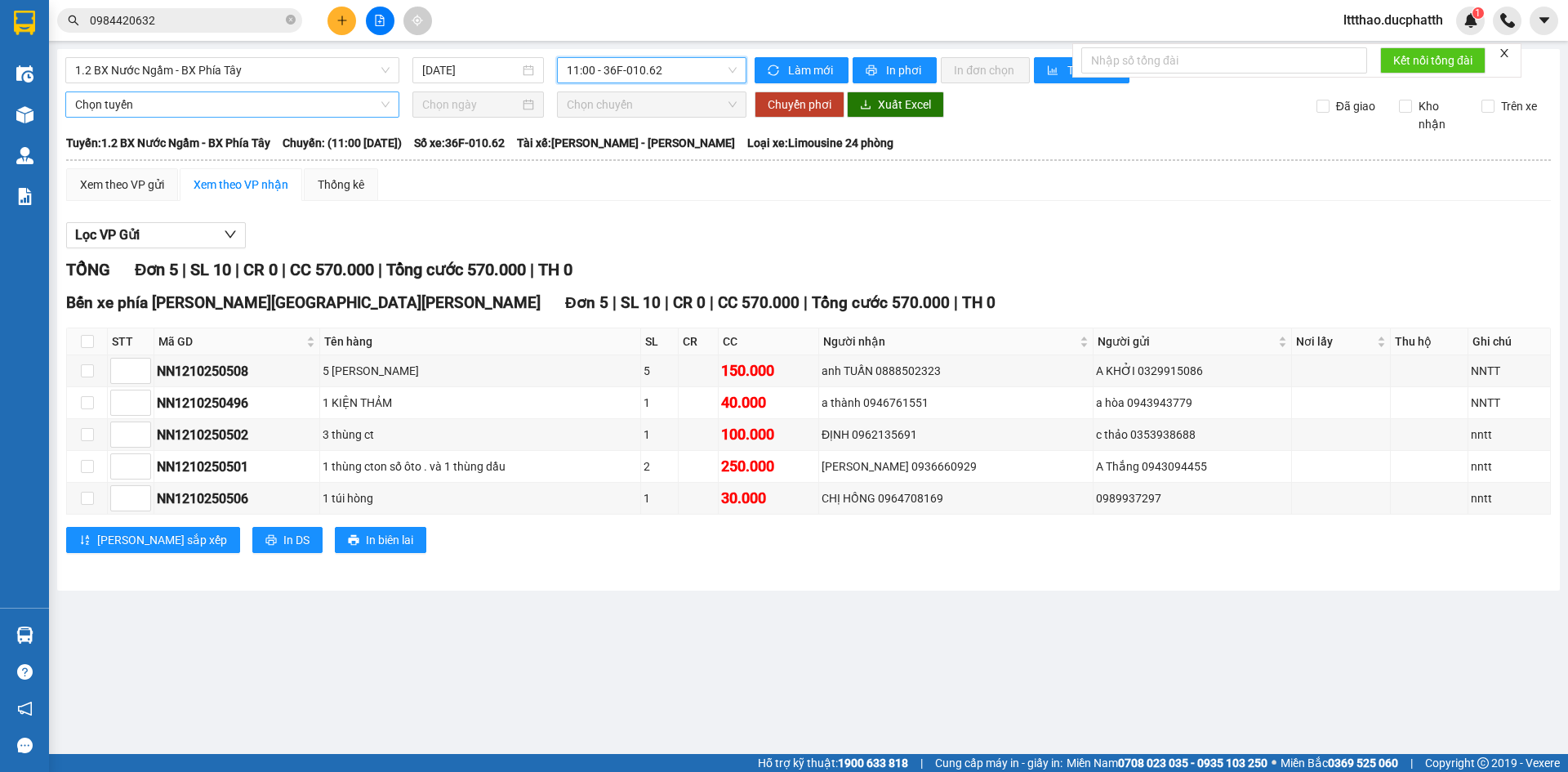
click at [314, 108] on span "Chọn tuyến" at bounding box center [233, 104] width 314 height 25
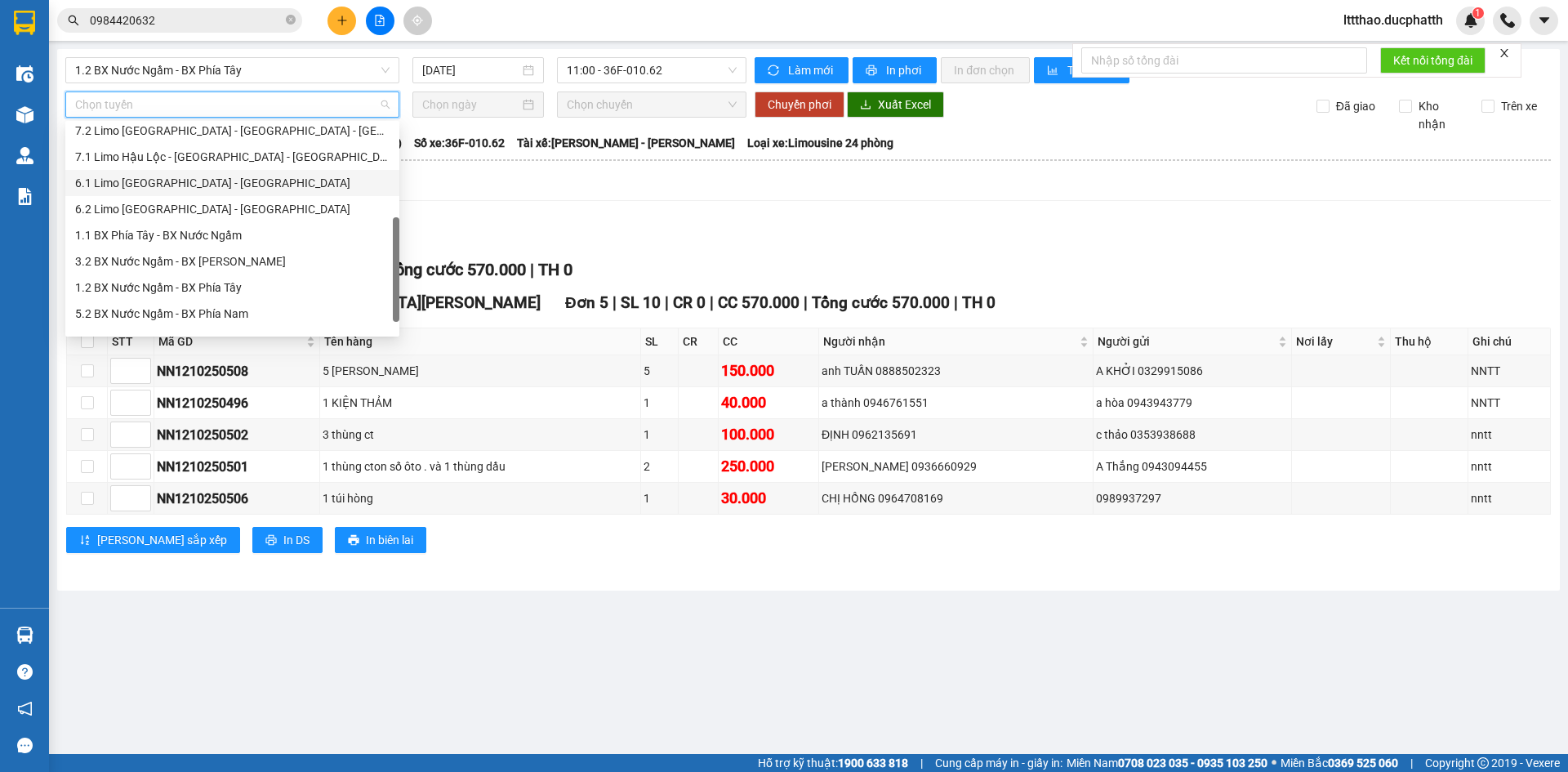
scroll to position [183, 0]
click at [220, 262] on div "1.2 BX Nước Ngầm - BX Phía Tây" at bounding box center [233, 268] width 314 height 18
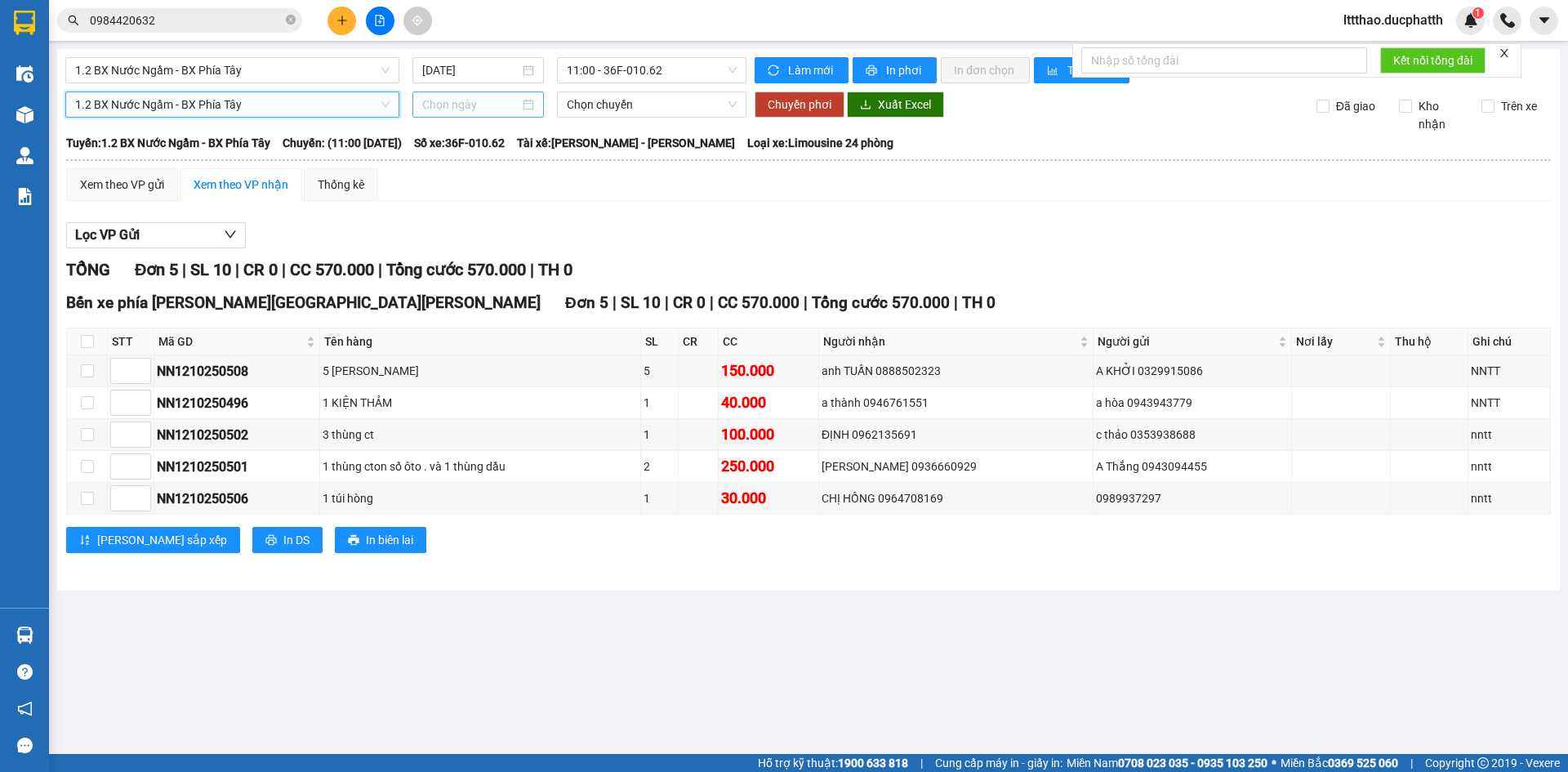
click at [451, 106] on input at bounding box center [470, 104] width 98 height 18
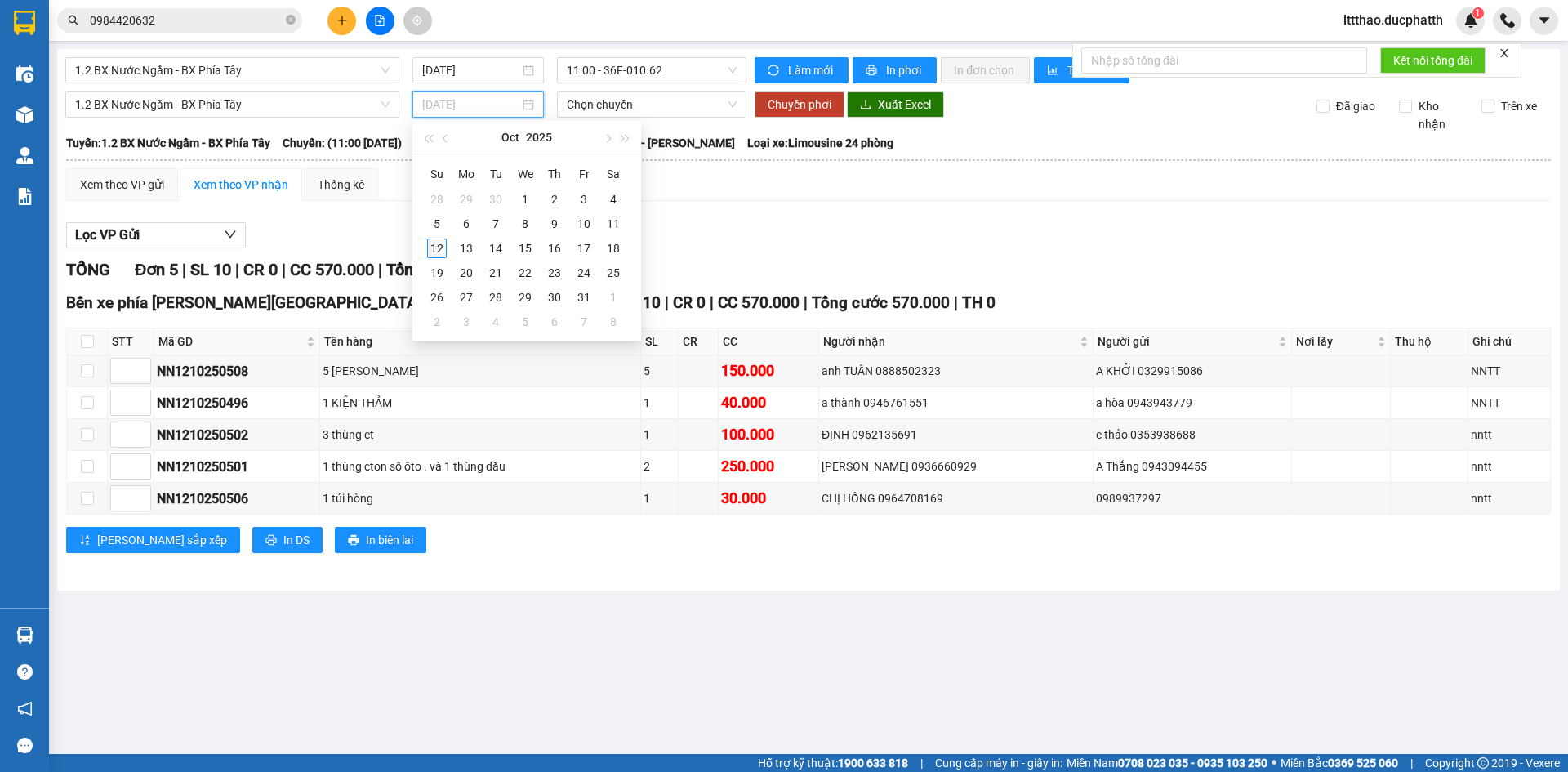
type input "12/10/2025"
click at [441, 239] on td "12" at bounding box center [436, 248] width 30 height 25
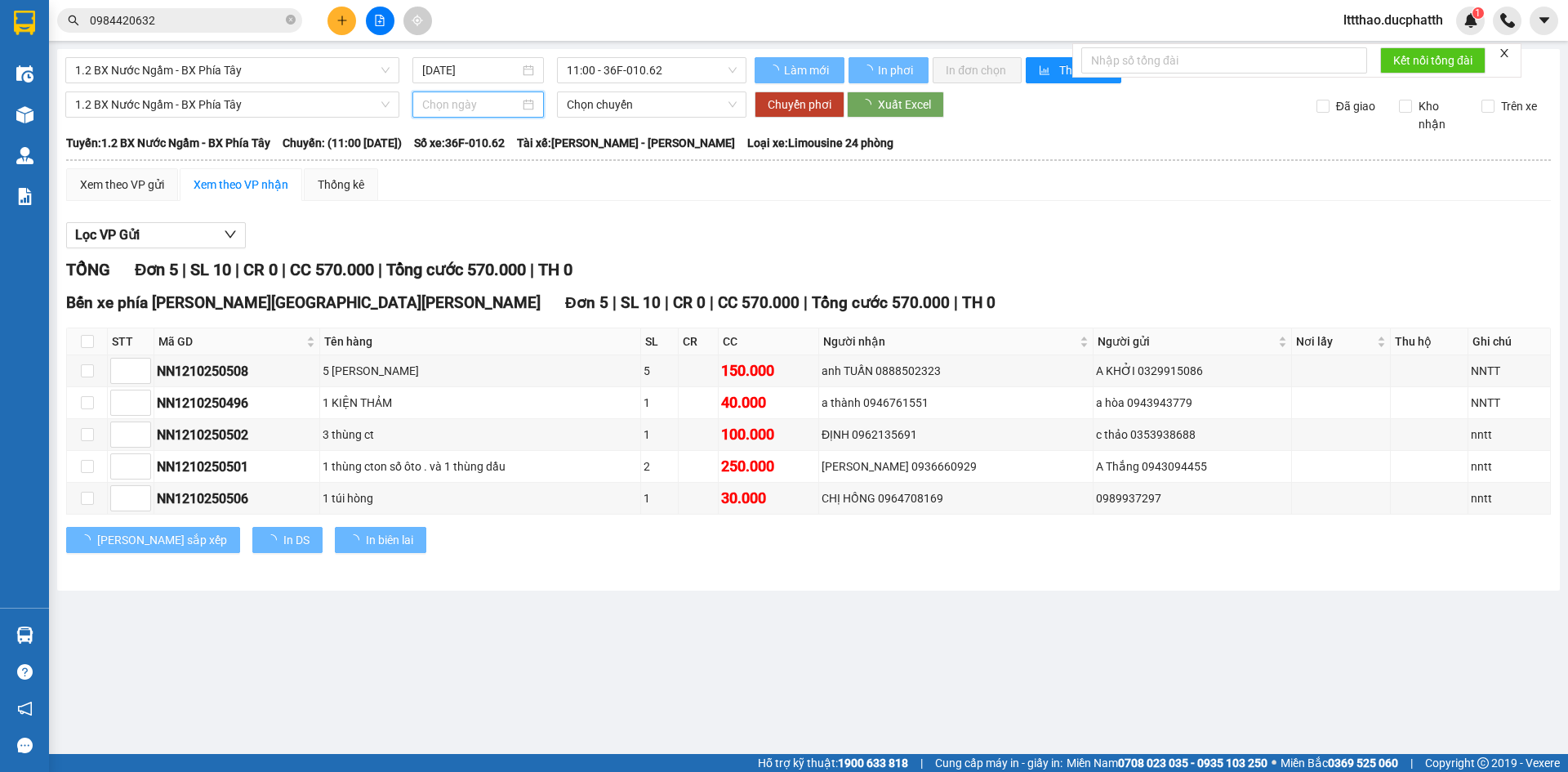
type input "12/10/2025"
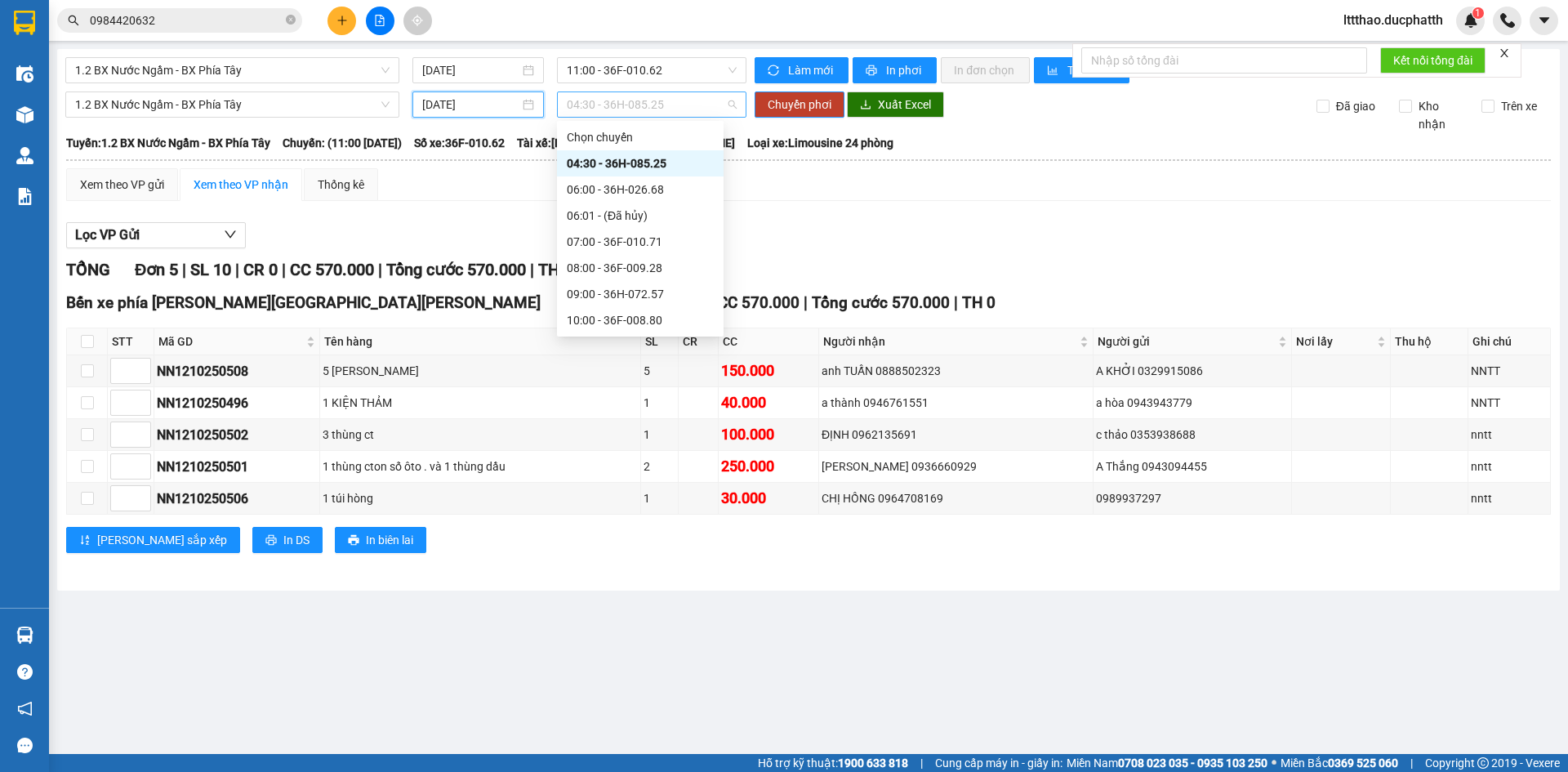
click at [639, 109] on span "04:30 - 36H-085.25" at bounding box center [652, 104] width 170 height 25
click at [668, 266] on div "11:02 (TC) - 36H-098.28" at bounding box center [640, 261] width 147 height 18
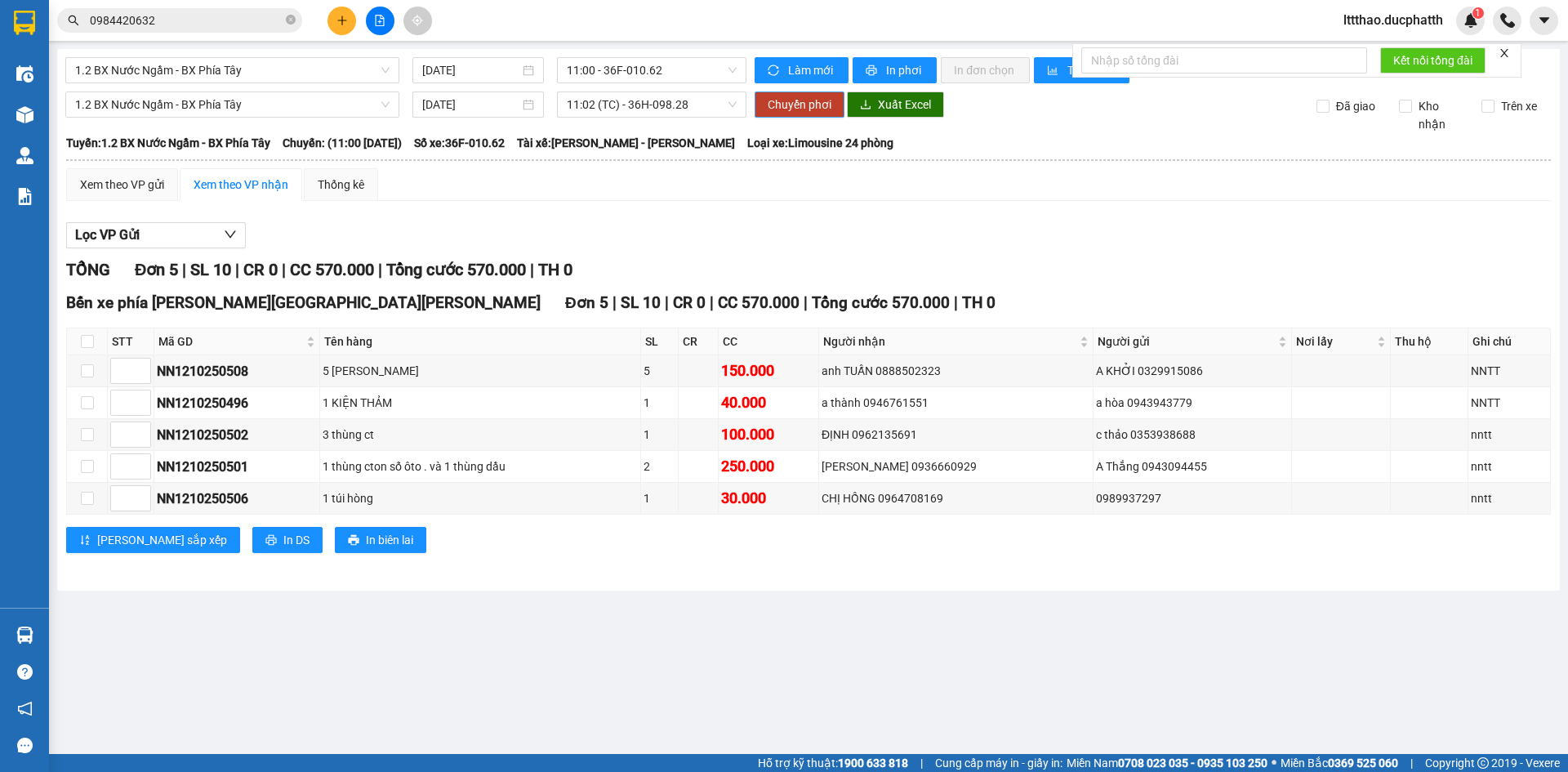
click at [819, 112] on span "Chuyển phơi" at bounding box center [799, 104] width 64 height 18
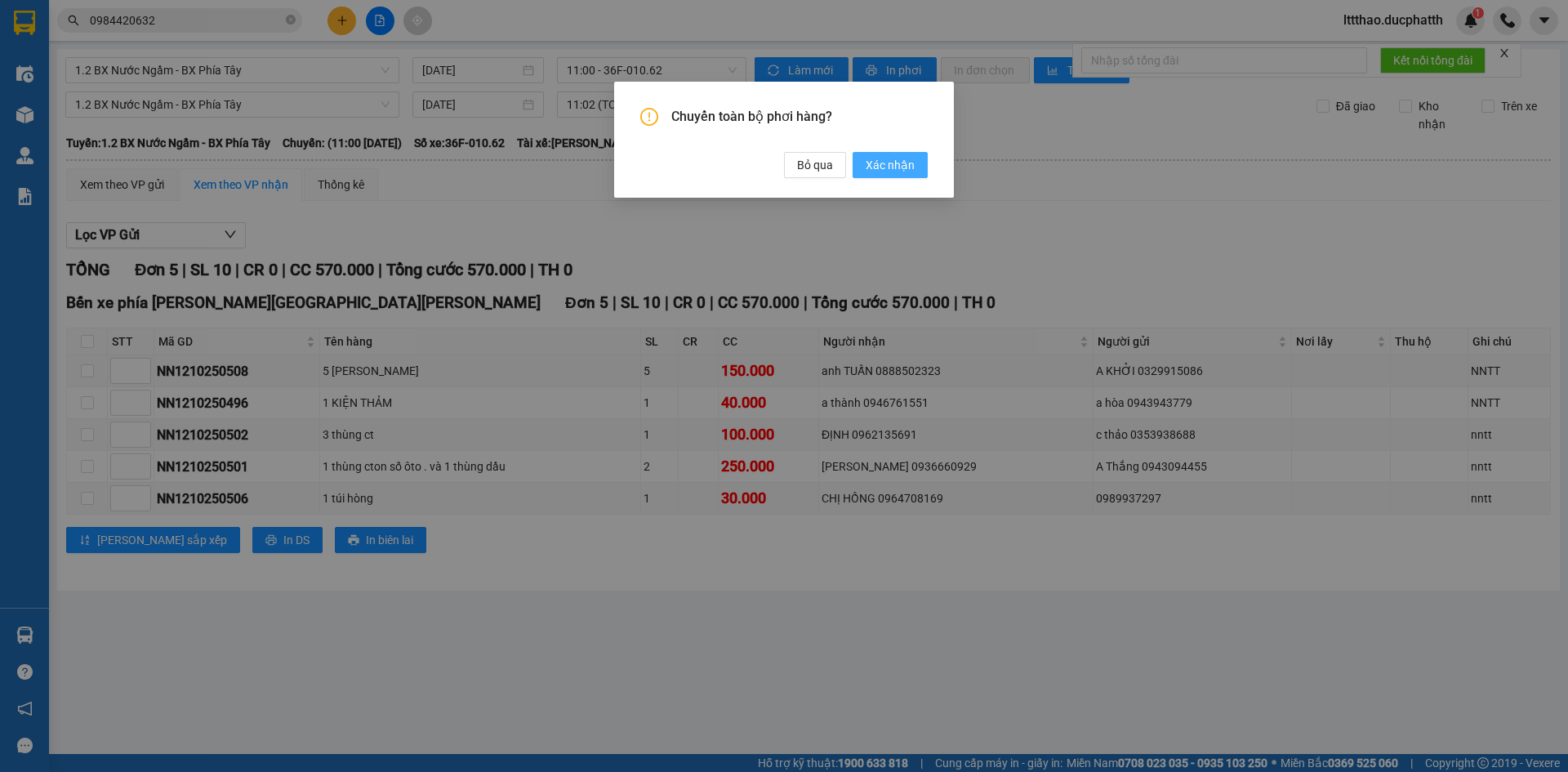
click at [875, 167] on span "Xác nhận" at bounding box center [891, 165] width 49 height 18
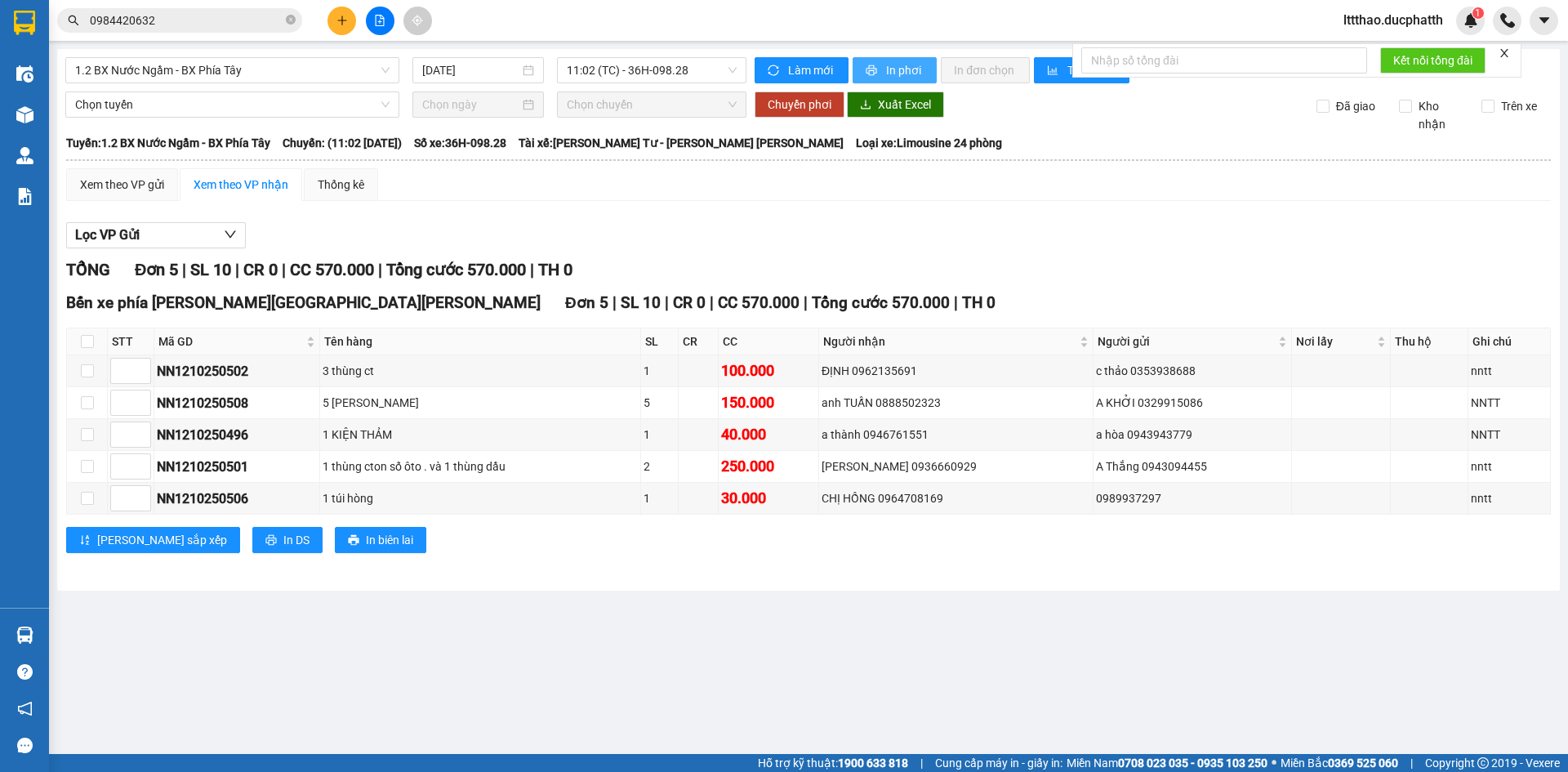
click at [893, 74] on span "In phơi" at bounding box center [905, 70] width 37 height 18
drag, startPoint x: 682, startPoint y: 245, endPoint x: 629, endPoint y: 138, distance: 119.4
click at [682, 243] on div "Lọc VP Gửi" at bounding box center [808, 236] width 1485 height 27
click at [681, 76] on span "11:02 (TC) - 36H-098.28" at bounding box center [652, 70] width 170 height 25
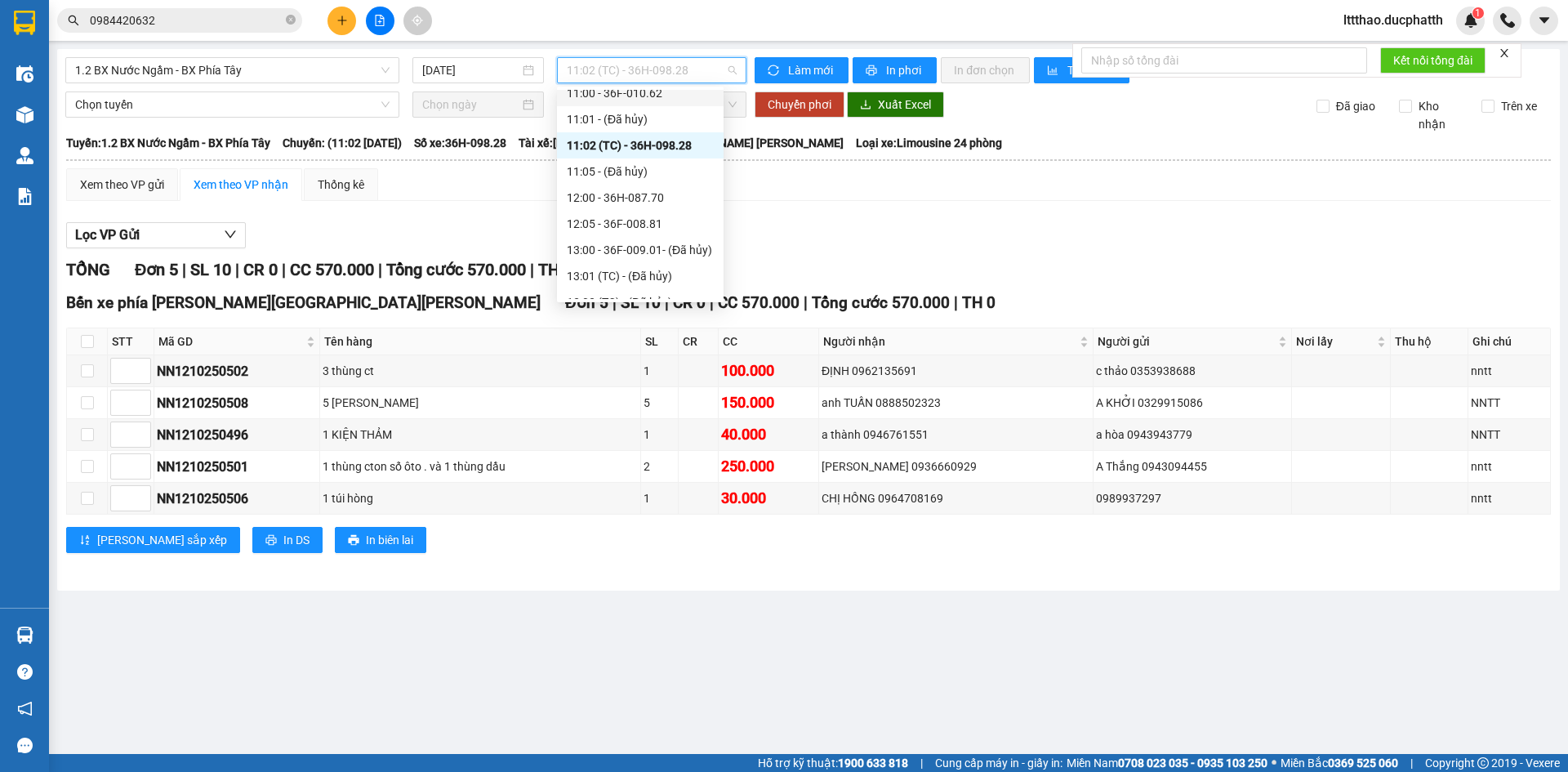
click at [666, 98] on div "11:00 - 36F-010.62" at bounding box center [640, 93] width 147 height 18
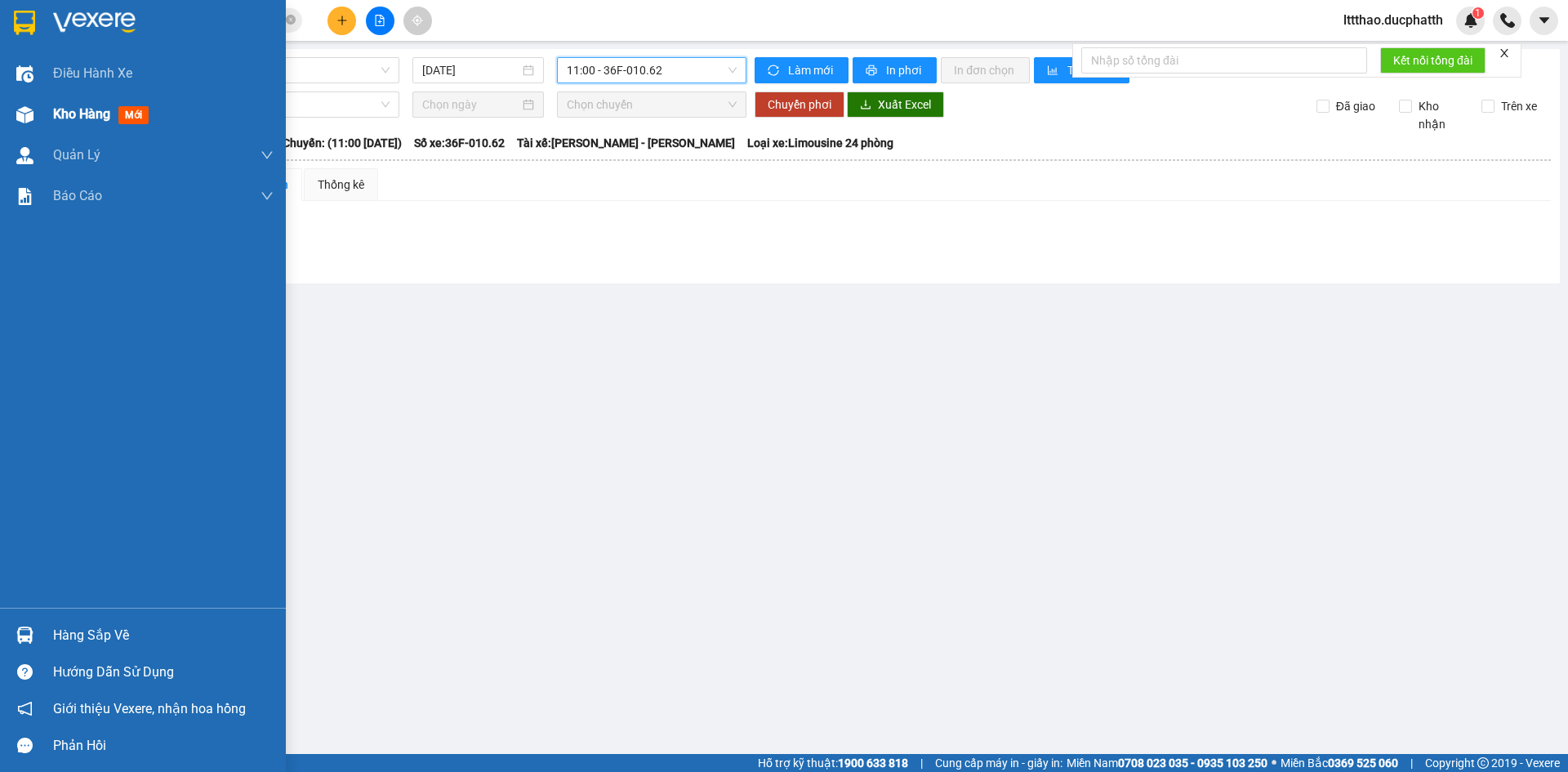
click at [32, 116] on img at bounding box center [25, 115] width 17 height 17
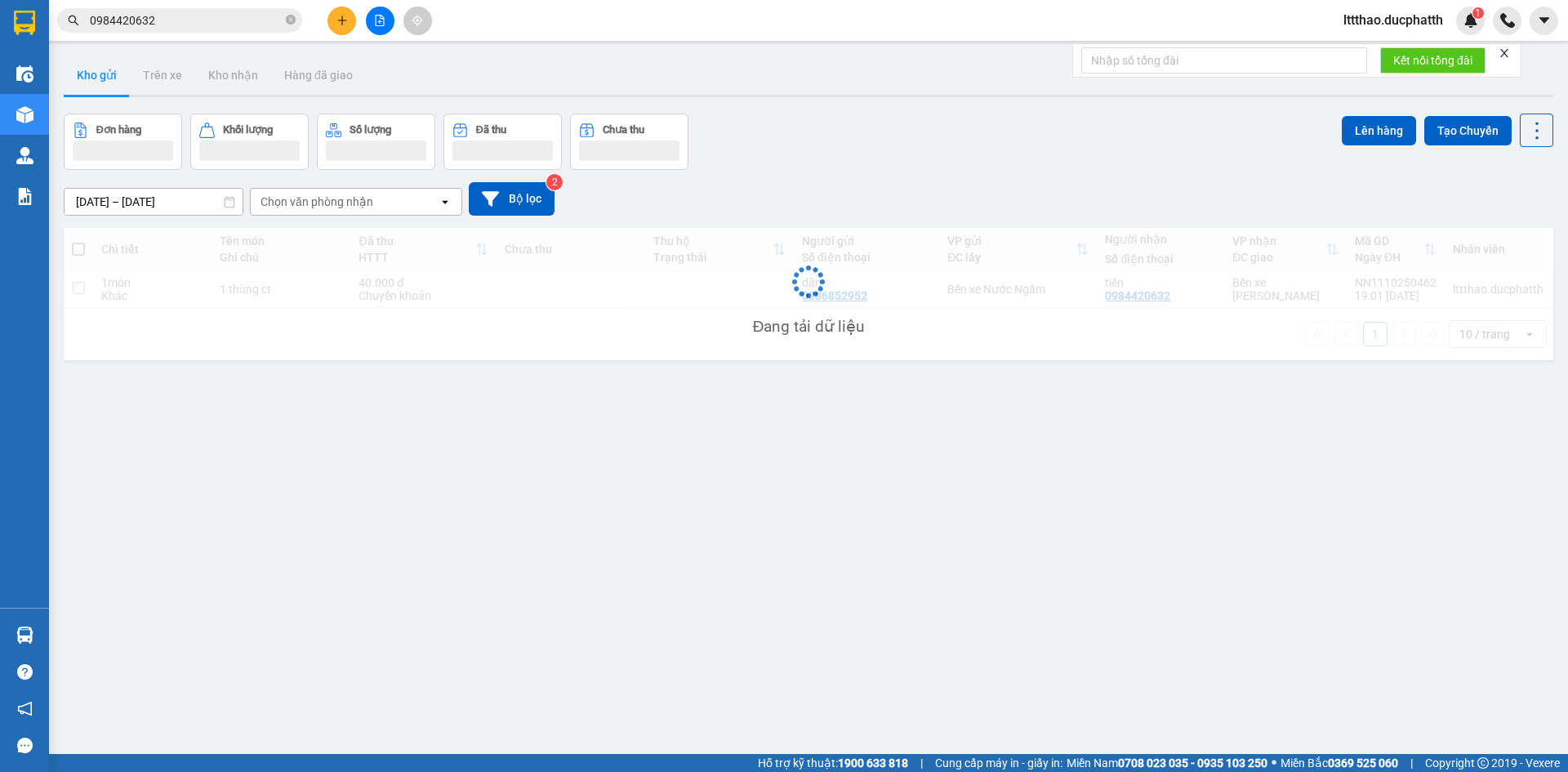
drag, startPoint x: 655, startPoint y: 72, endPoint x: 424, endPoint y: 75, distance: 231.0
click at [651, 70] on div "Kho gửi Trên xe Kho nhận Hàng đã giao" at bounding box center [808, 76] width 1490 height 43
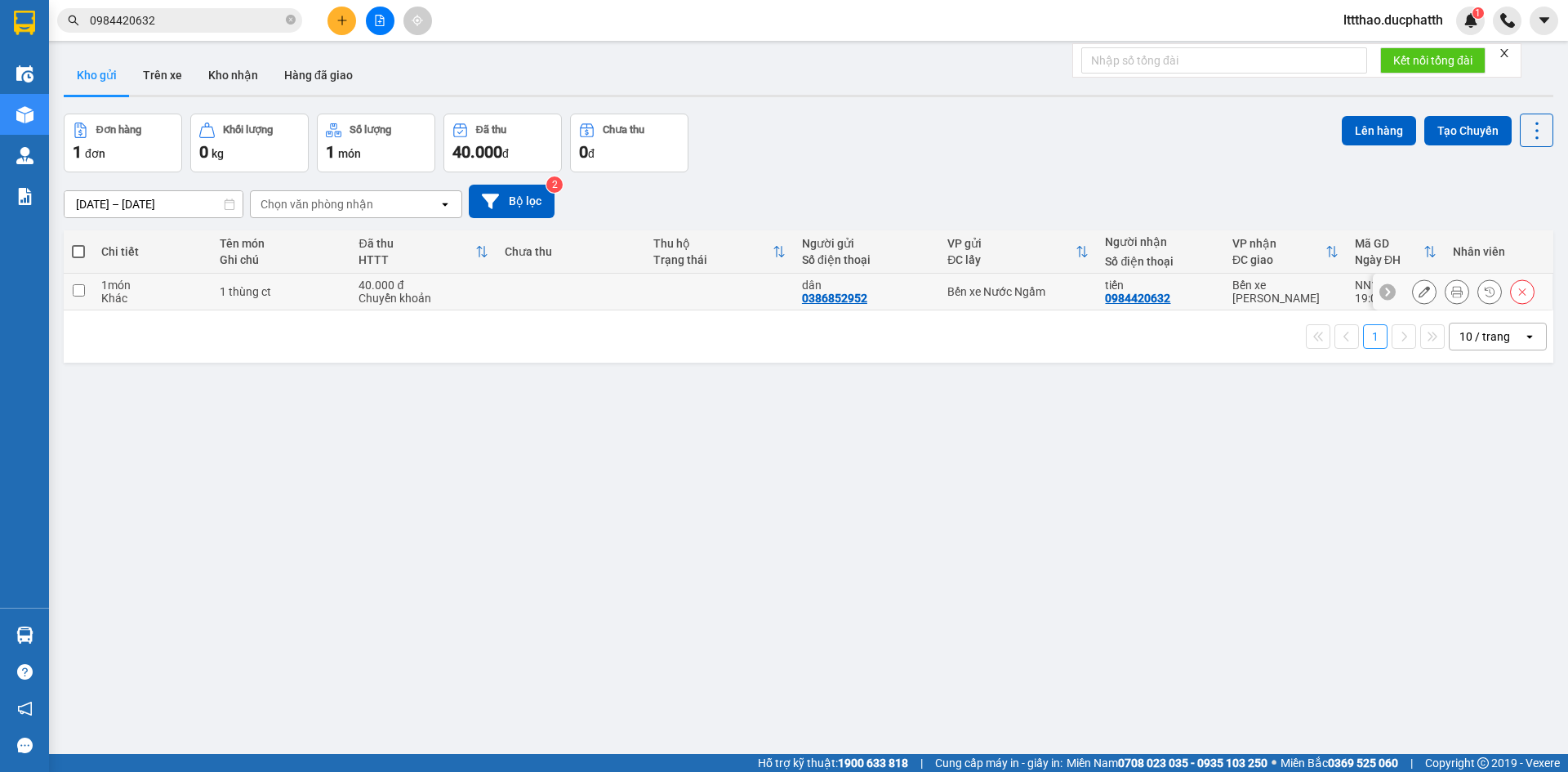
click at [81, 286] on input "checkbox" at bounding box center [79, 290] width 12 height 12
checkbox input "true"
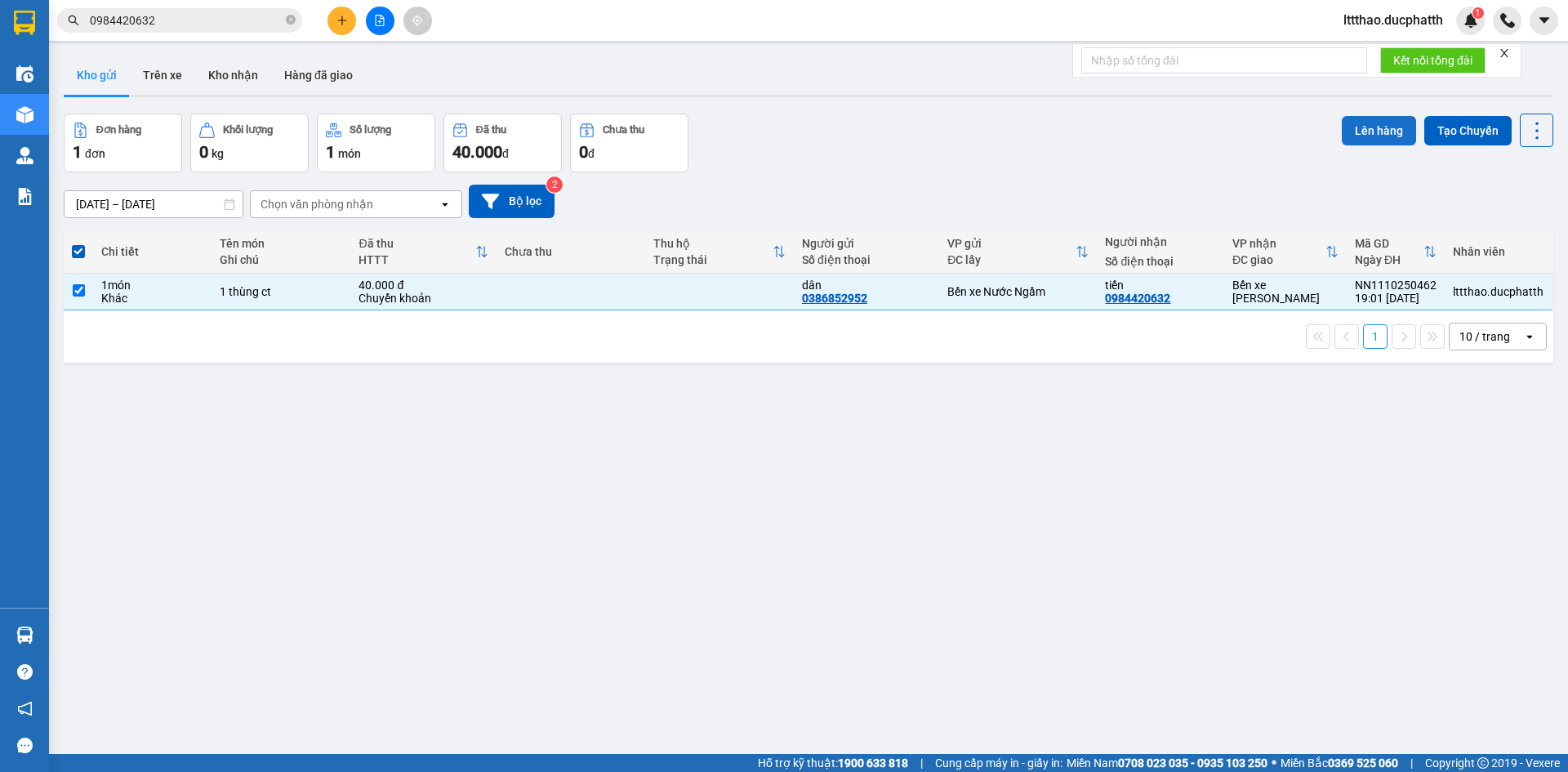
click at [1375, 121] on button "Lên hàng" at bounding box center [1380, 131] width 75 height 30
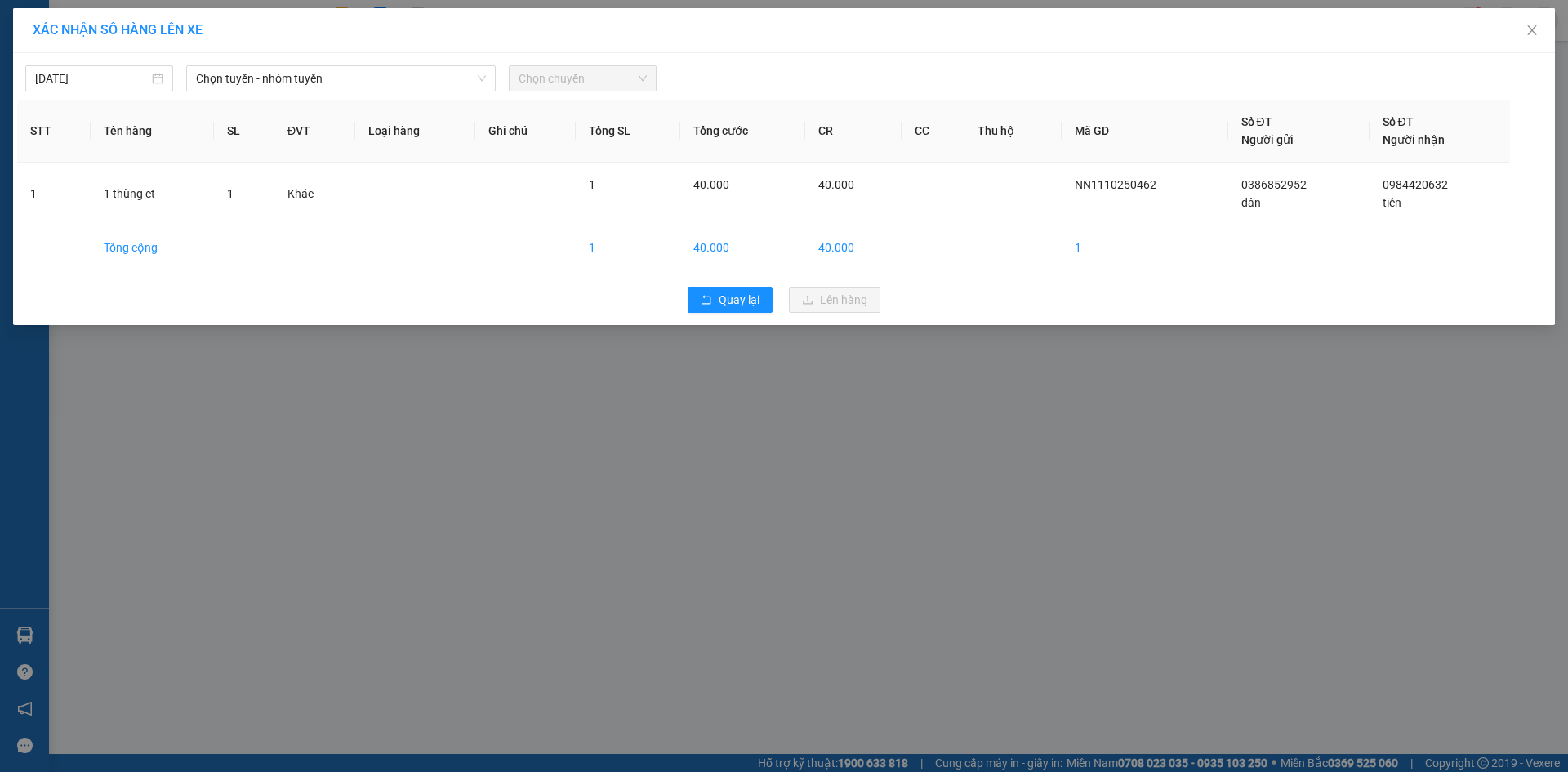
click at [239, 64] on div "12/10/2025 Chọn tuyến - nhóm tuyến Chọn chuyến" at bounding box center [784, 74] width 1534 height 34
click at [250, 73] on span "Chọn tuyến - nhóm tuyến" at bounding box center [341, 78] width 290 height 25
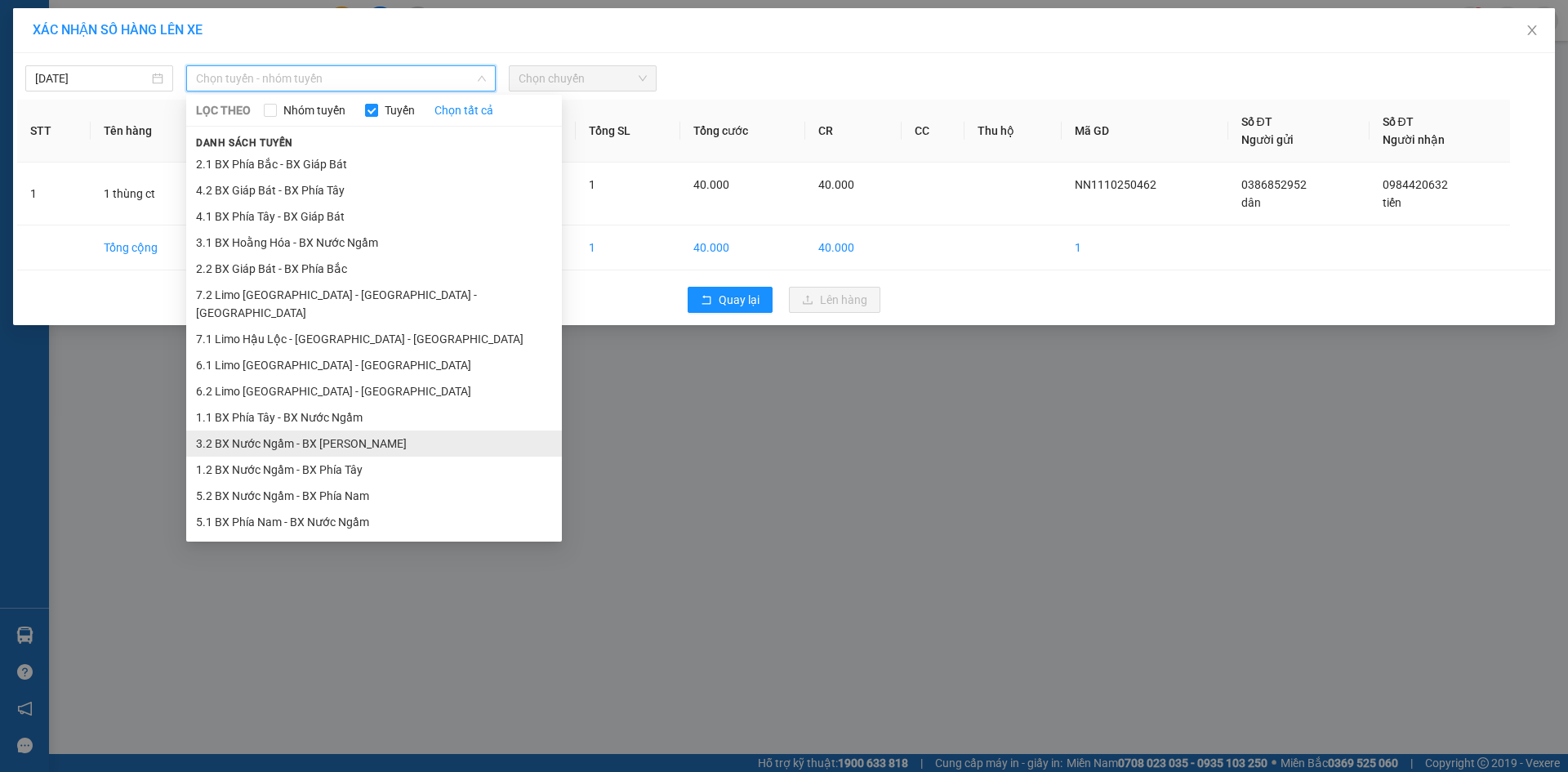
click at [347, 434] on li "3.2 BX Nước Ngầm - BX Hoằng Hóa" at bounding box center [374, 443] width 376 height 26
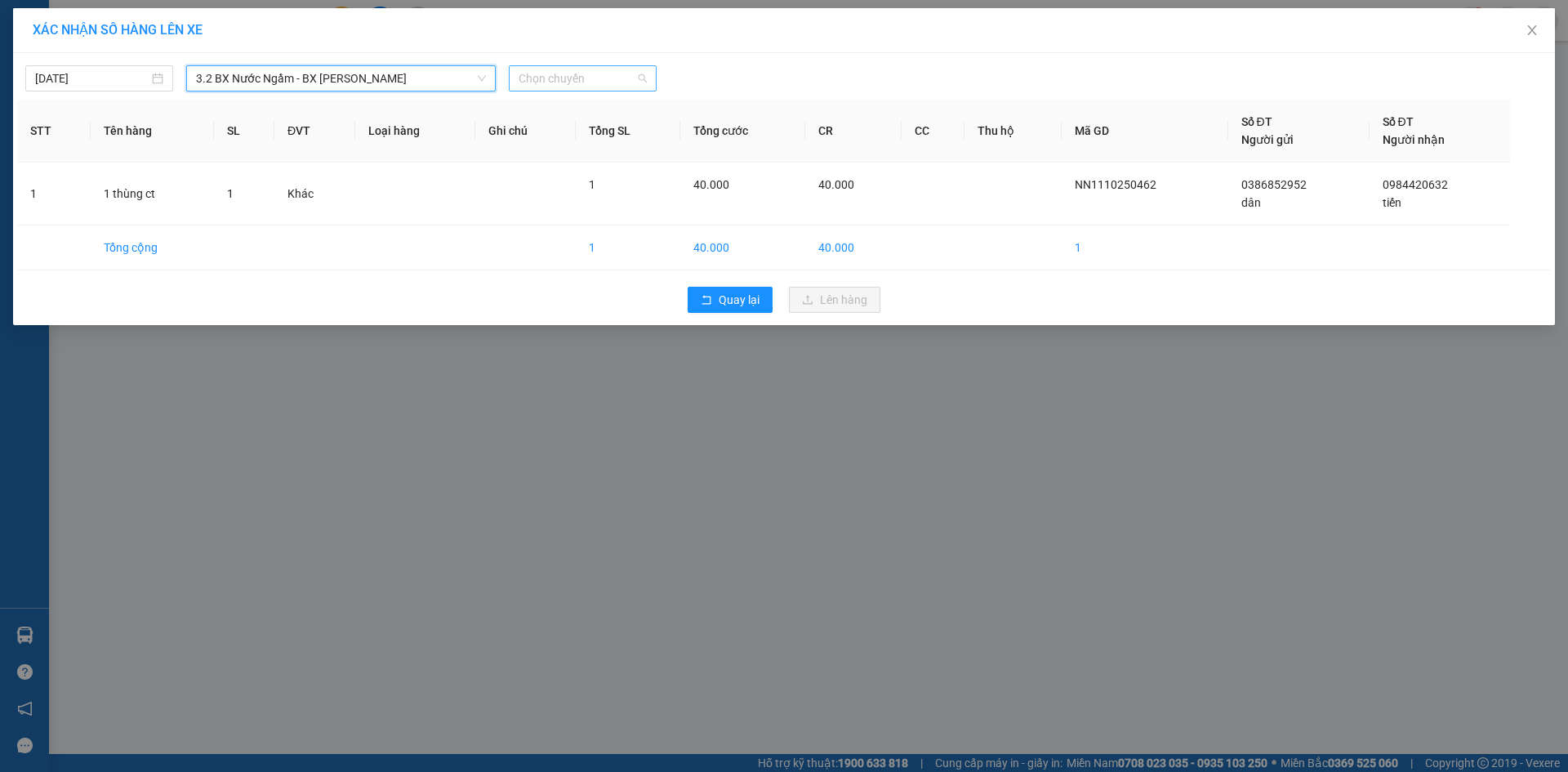
click at [550, 72] on span "Chọn chuyến" at bounding box center [582, 78] width 128 height 25
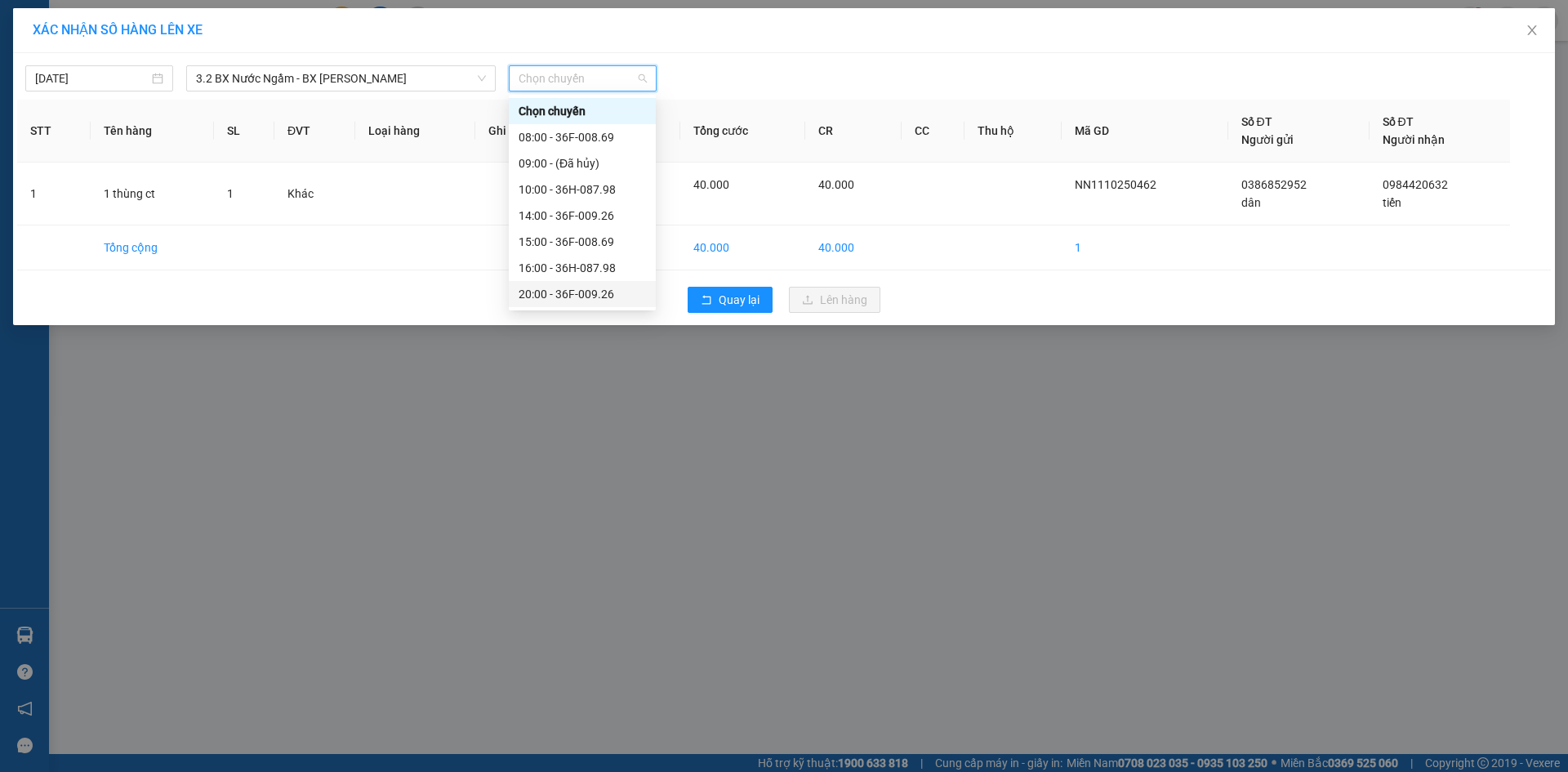
click at [586, 298] on div "20:00 - 36F-009.26" at bounding box center [582, 294] width 127 height 18
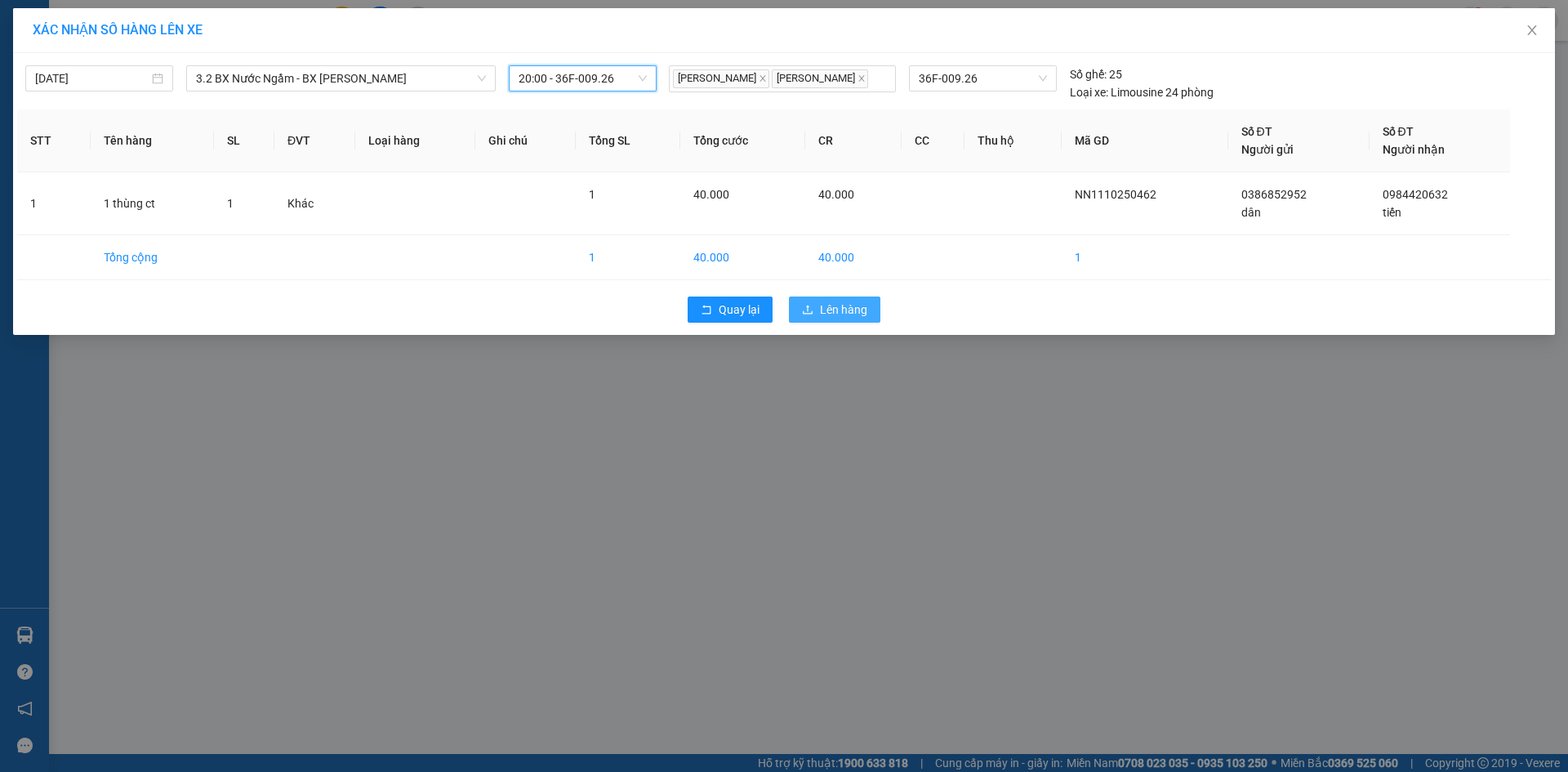
click at [842, 313] on span "Lên hàng" at bounding box center [844, 309] width 48 height 18
